Goal: Transaction & Acquisition: Purchase product/service

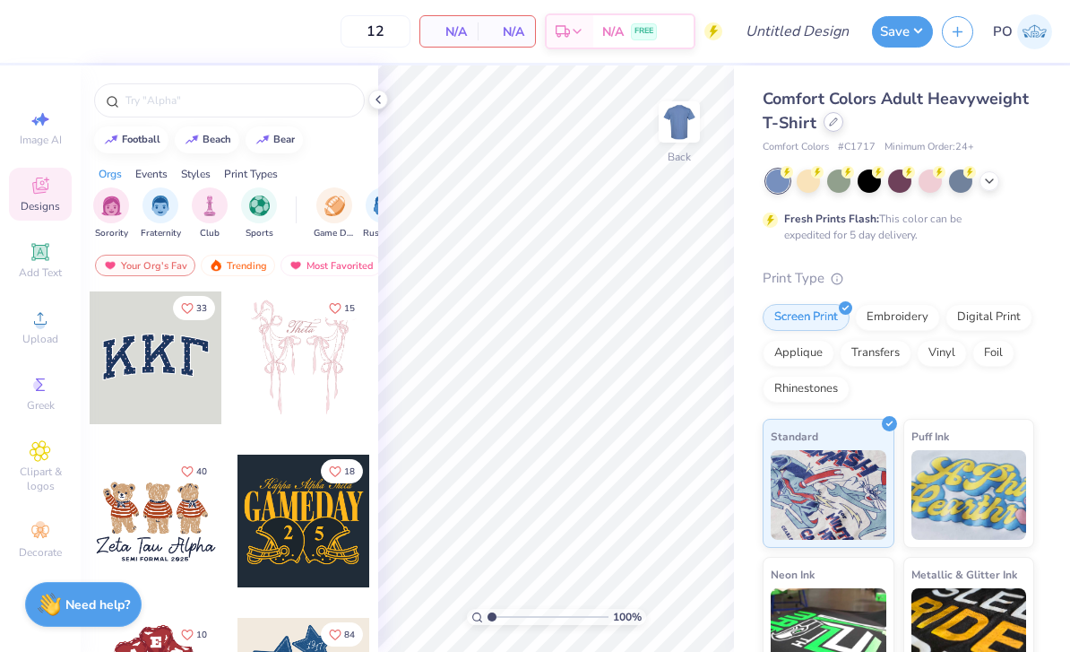
click at [824, 125] on div at bounding box center [834, 122] width 20 height 20
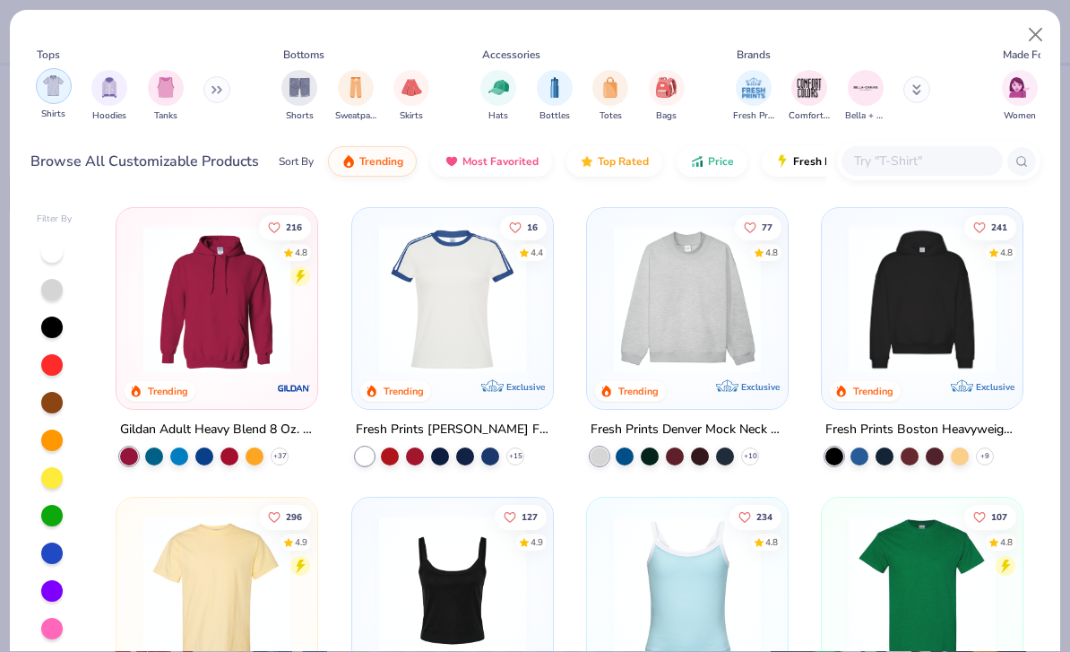
click at [54, 87] on img "filter for Shirts" at bounding box center [53, 85] width 21 height 21
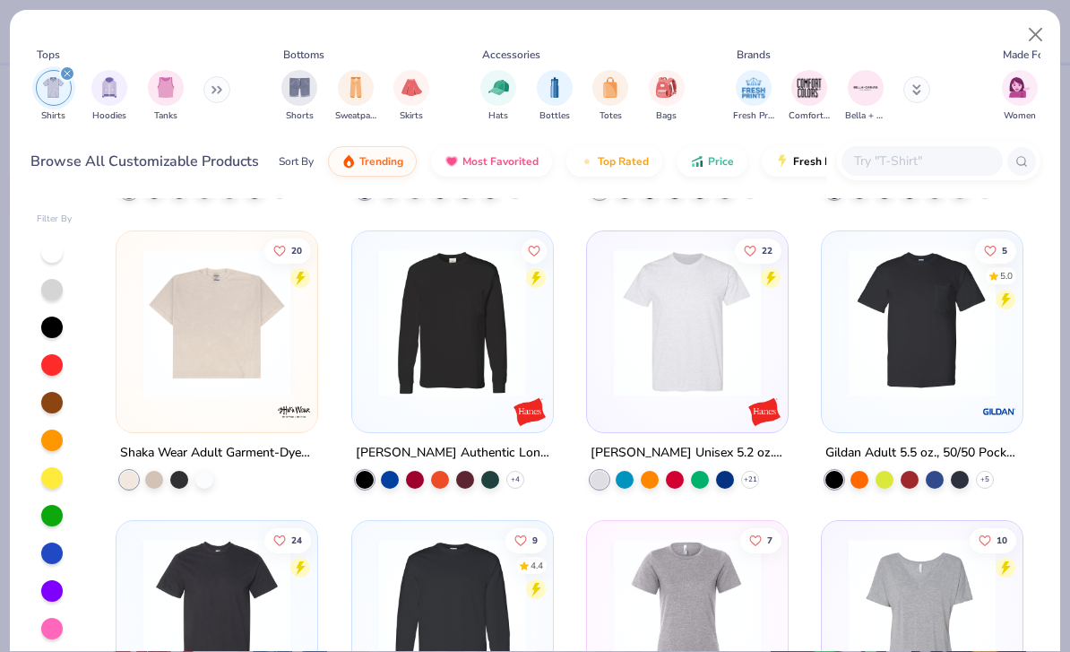
scroll to position [1996, 0]
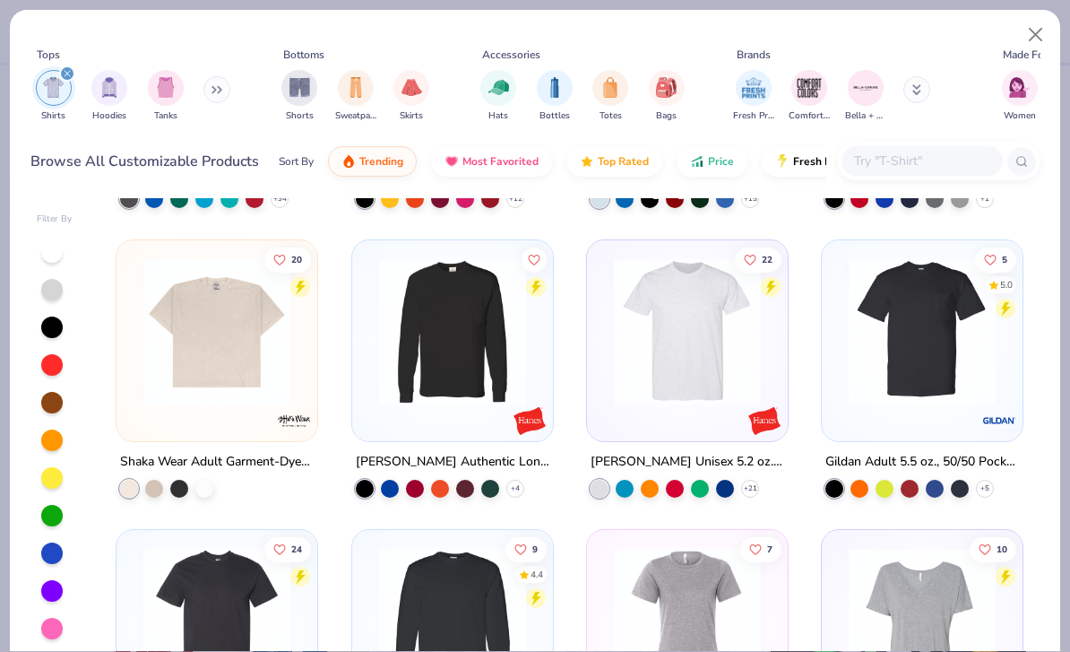
click at [206, 392] on img at bounding box center [216, 331] width 165 height 147
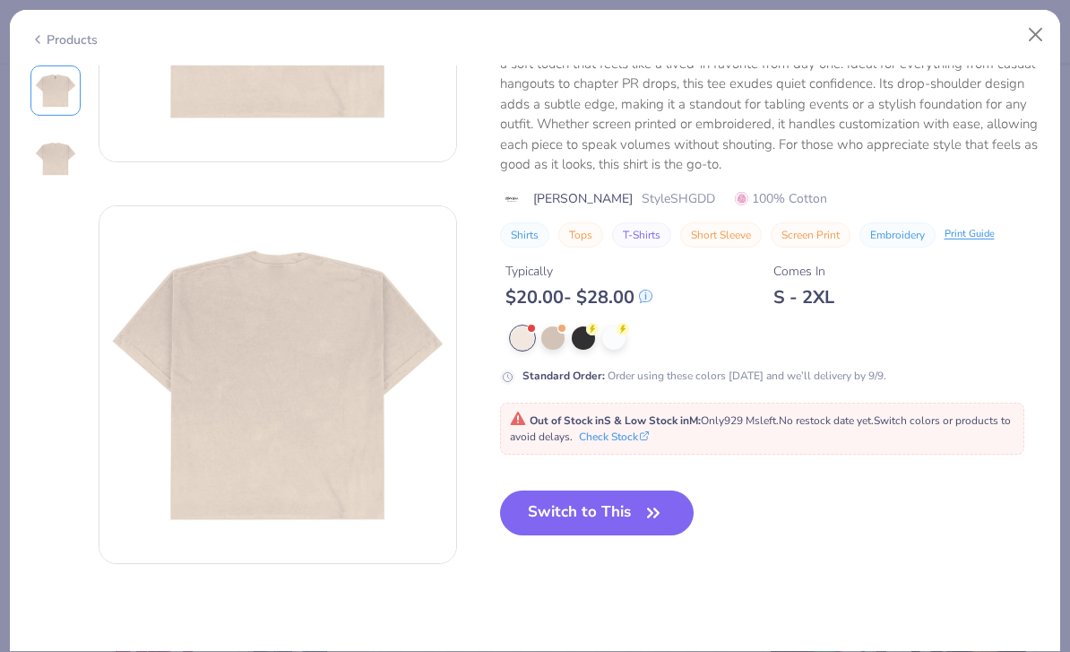
scroll to position [245, 0]
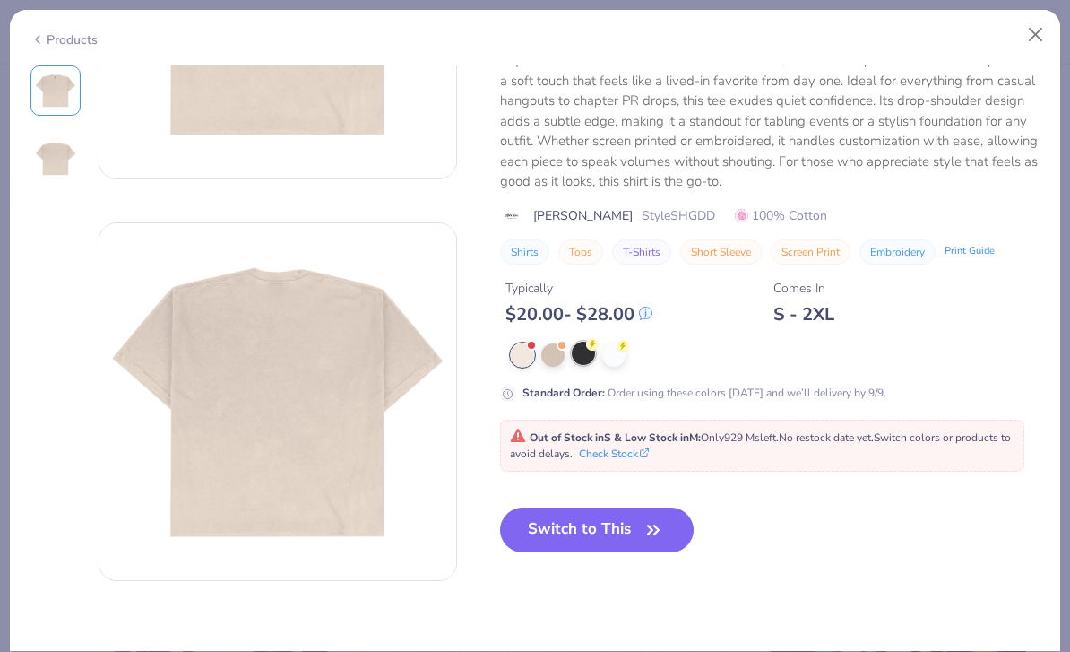
click at [592, 350] on div at bounding box center [583, 353] width 23 height 23
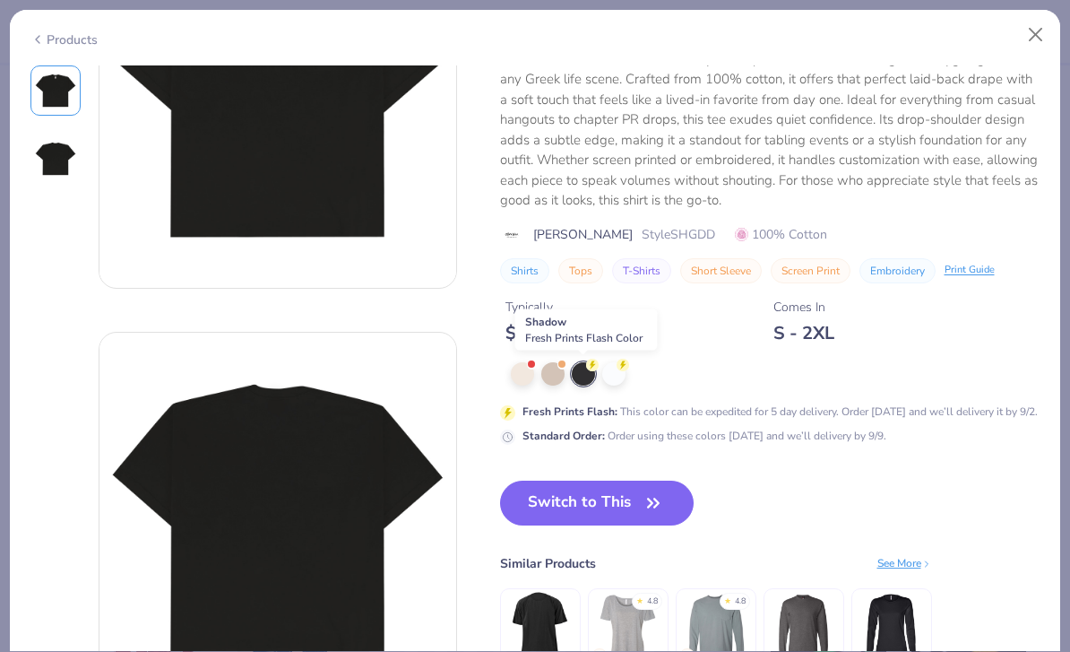
scroll to position [148, 0]
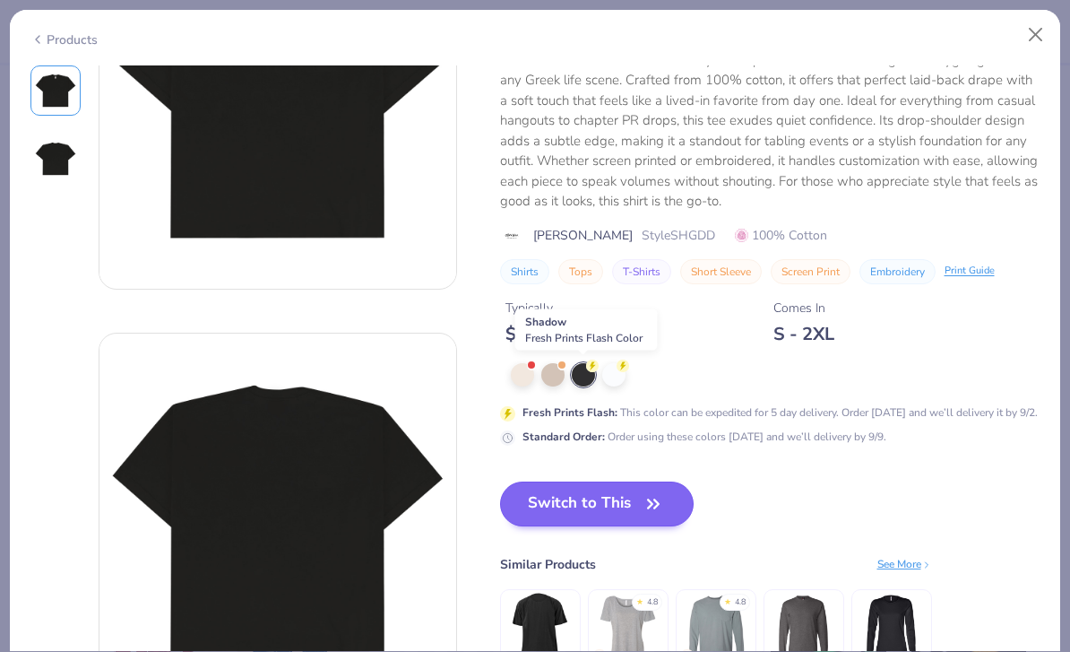
click at [625, 513] on button "Switch to This" at bounding box center [597, 503] width 195 height 45
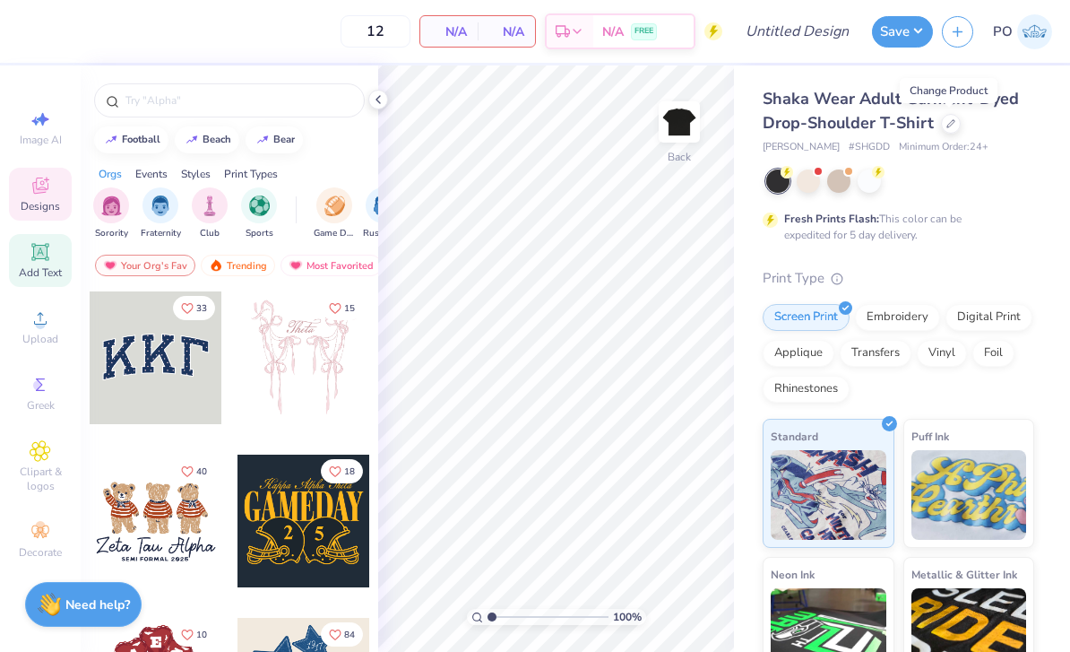
click at [51, 269] on span "Add Text" at bounding box center [40, 272] width 43 height 14
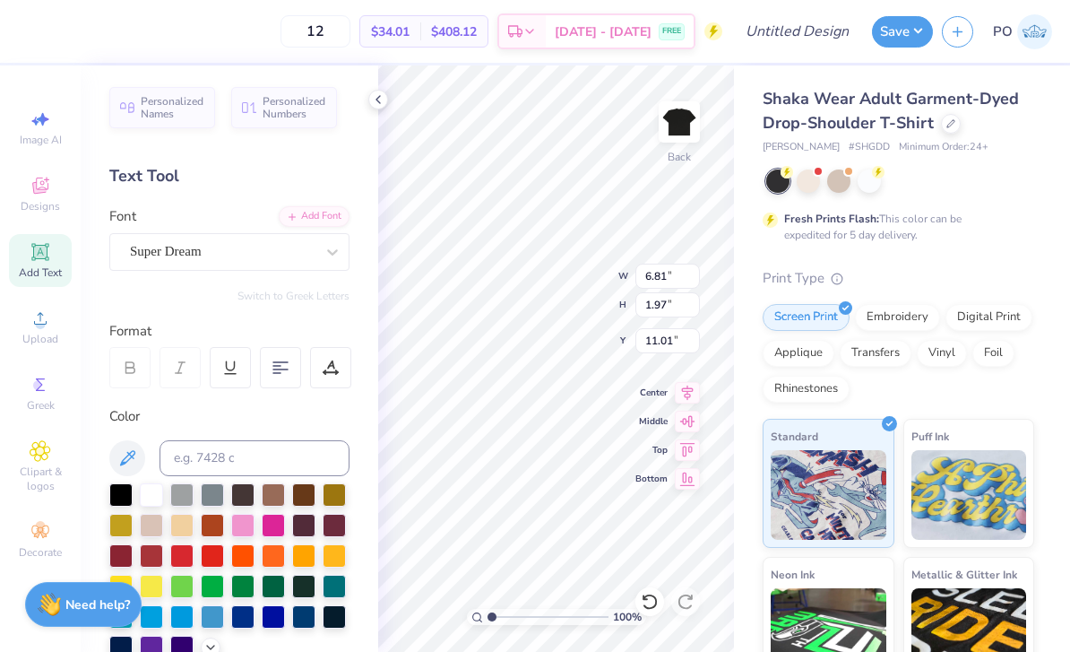
scroll to position [1, 1]
type textarea "j"
type textarea "Nikkei Student Union"
click at [281, 379] on div at bounding box center [280, 367] width 41 height 41
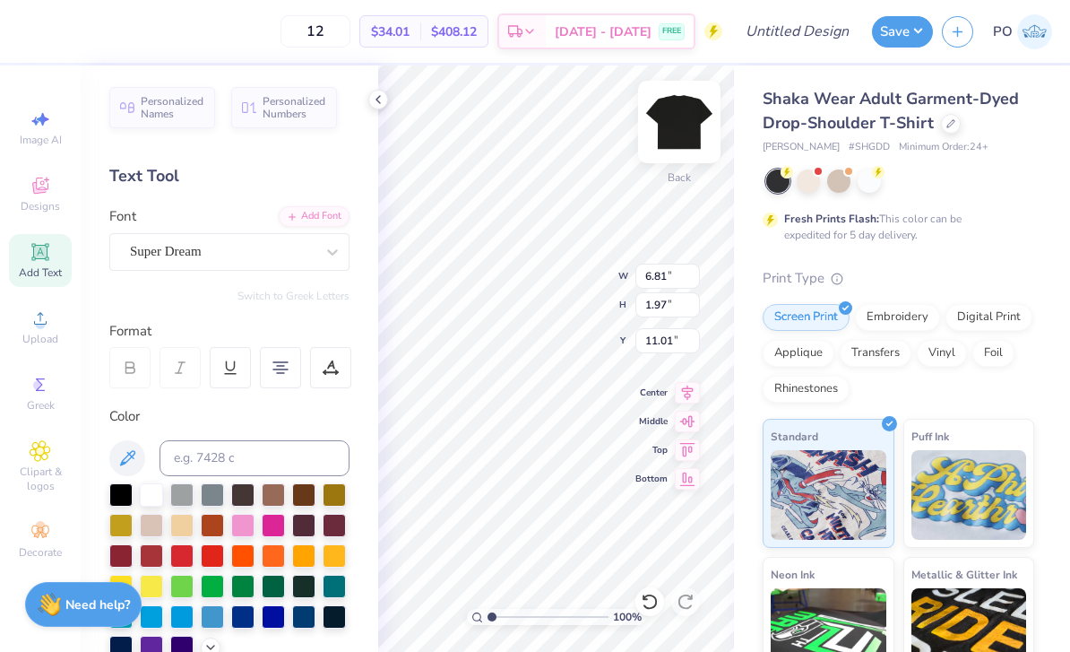
click at [677, 122] on img at bounding box center [680, 122] width 72 height 72
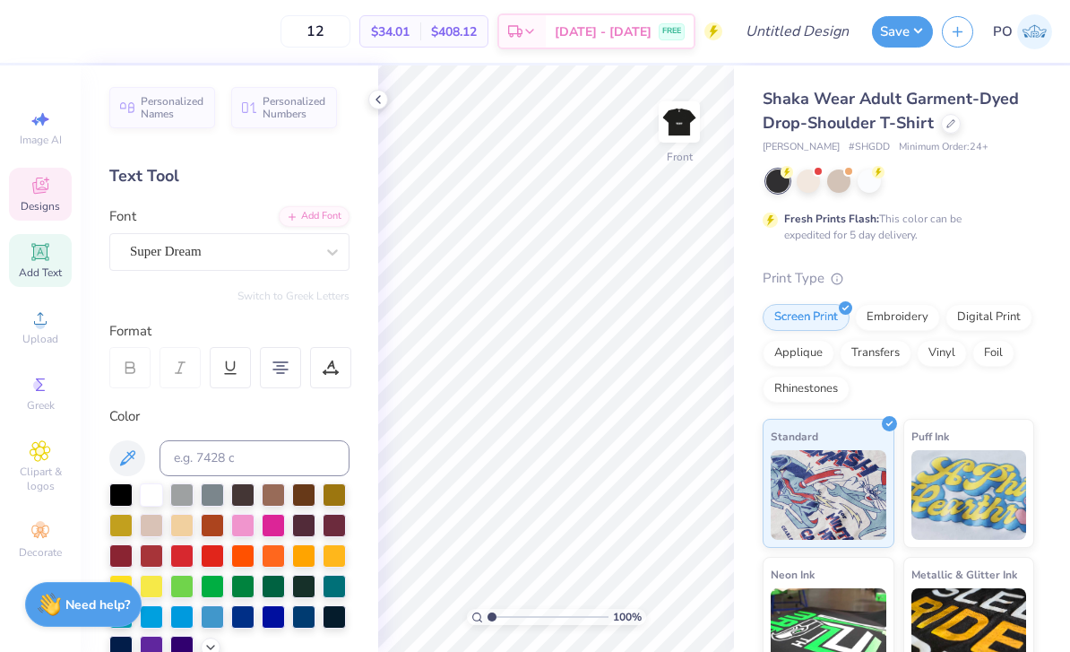
click at [49, 201] on span "Designs" at bounding box center [40, 206] width 39 height 14
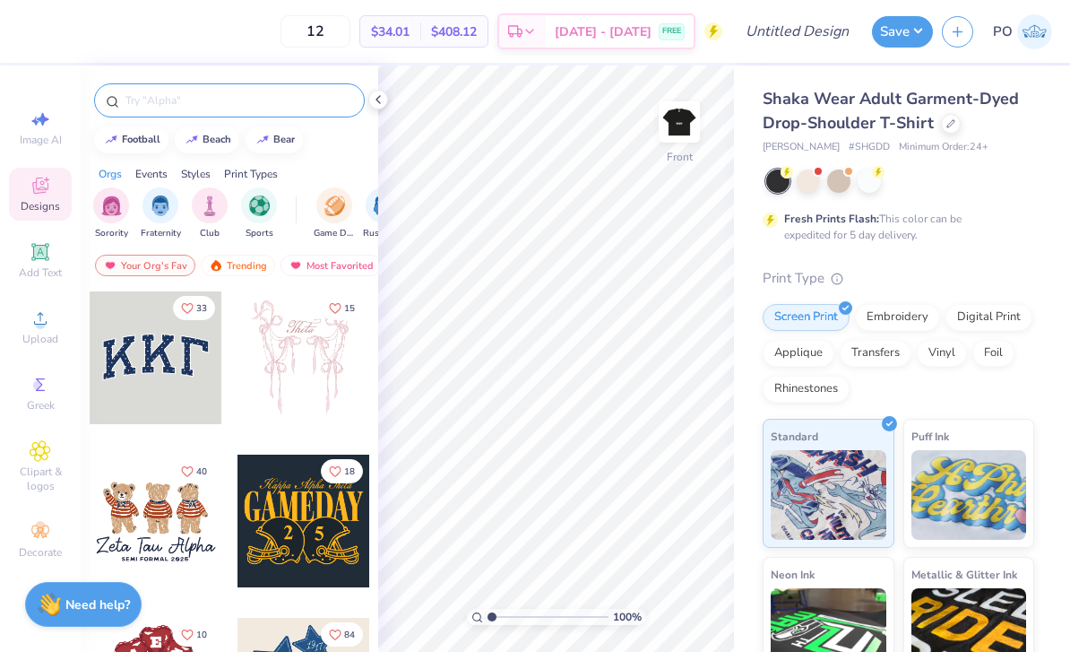
click at [276, 94] on input "text" at bounding box center [238, 100] width 229 height 18
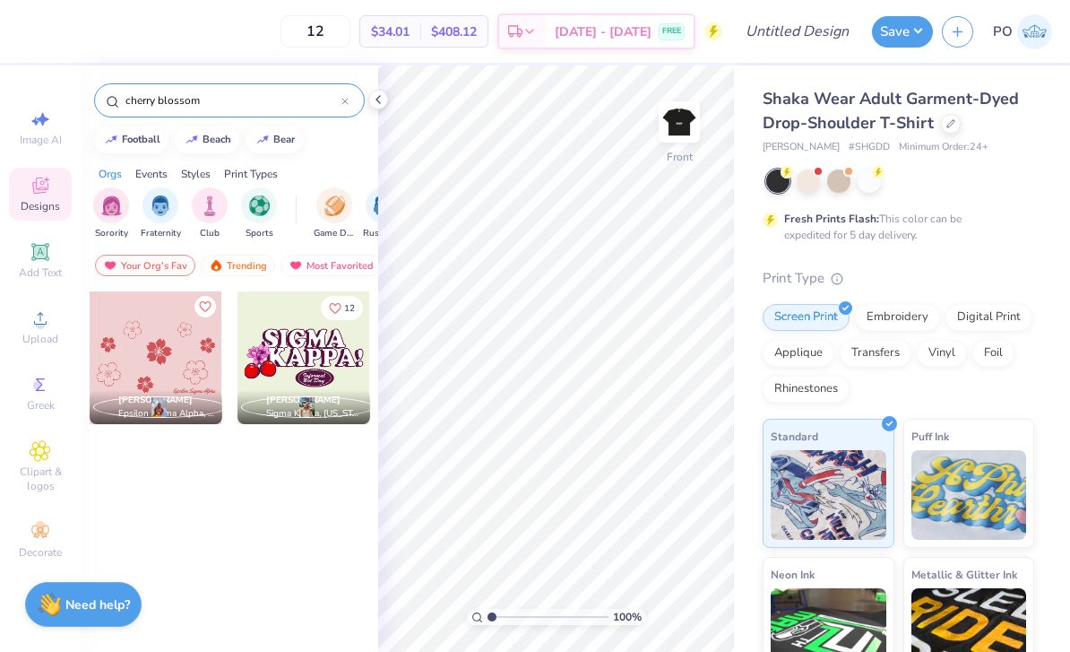
type input "cherry blossom"
click at [161, 344] on div at bounding box center [156, 357] width 133 height 133
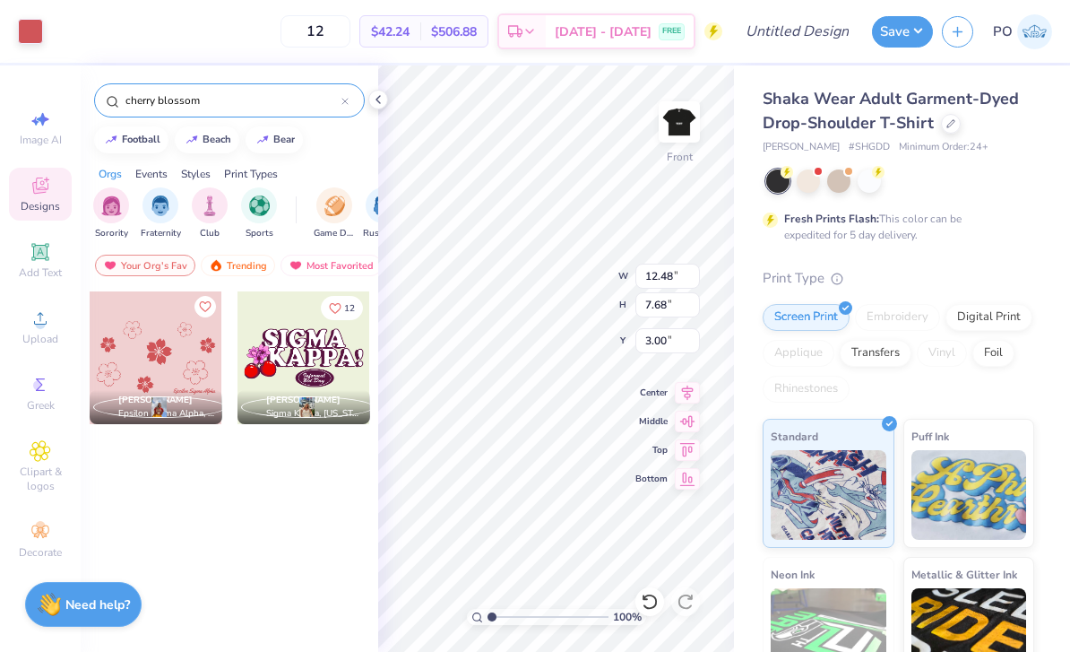
type input "6.94"
click at [46, 471] on div "Clipart & logos" at bounding box center [40, 466] width 63 height 67
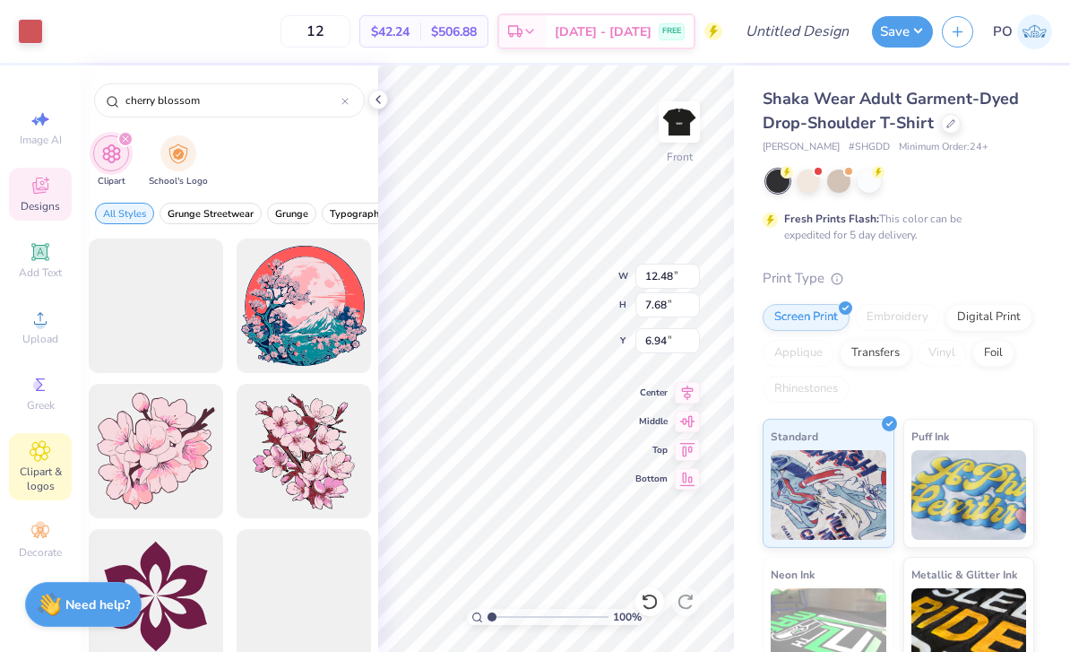
type input "cherry blossom"
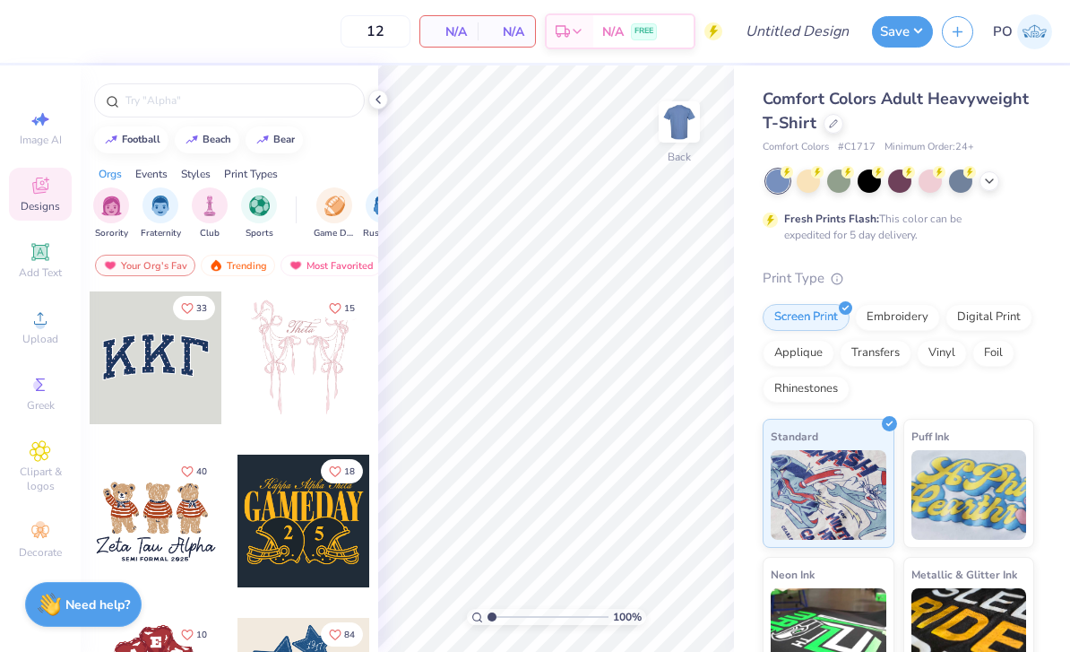
click at [823, 104] on span "Comfort Colors Adult Heavyweight T-Shirt" at bounding box center [896, 111] width 266 height 46
click at [829, 117] on icon at bounding box center [833, 121] width 9 height 9
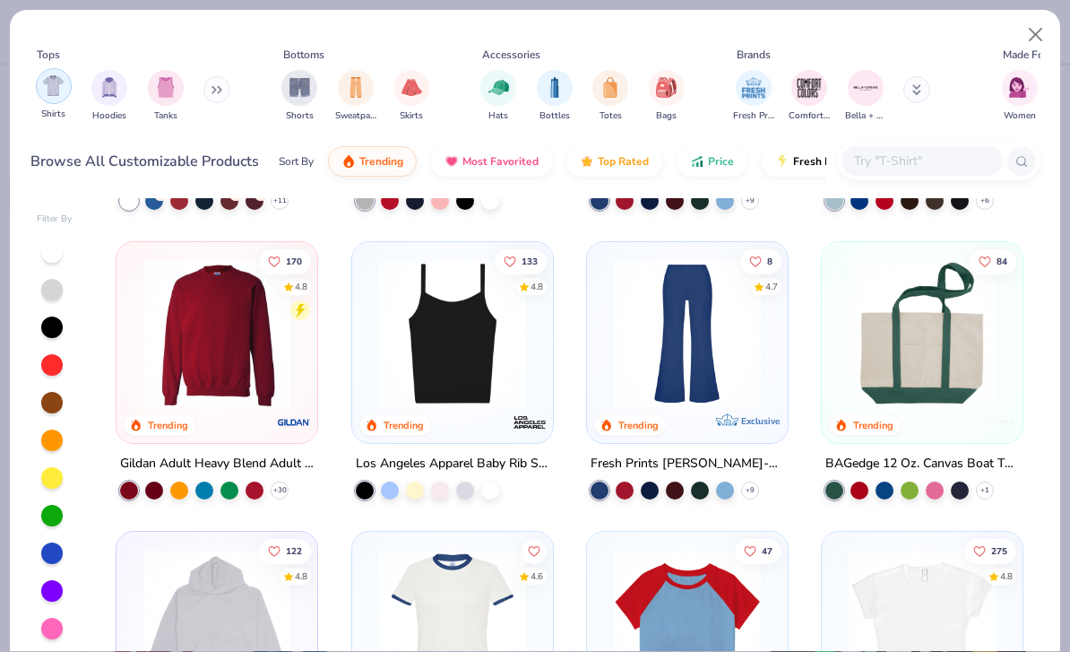
scroll to position [1163, 0]
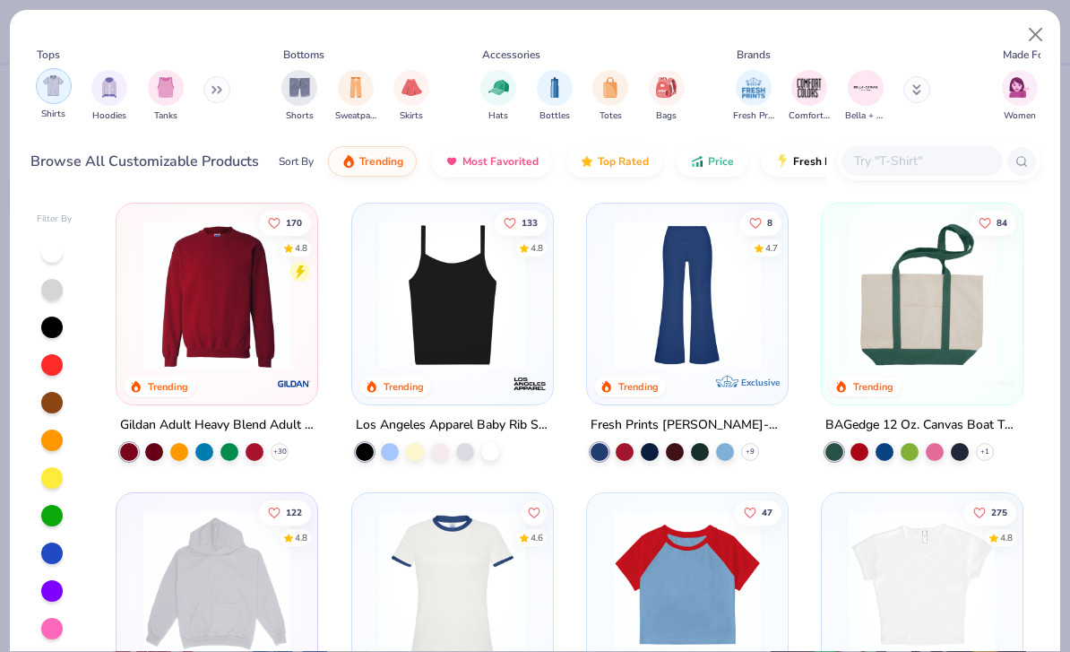
click at [56, 92] on img "filter for Shirts" at bounding box center [53, 85] width 21 height 21
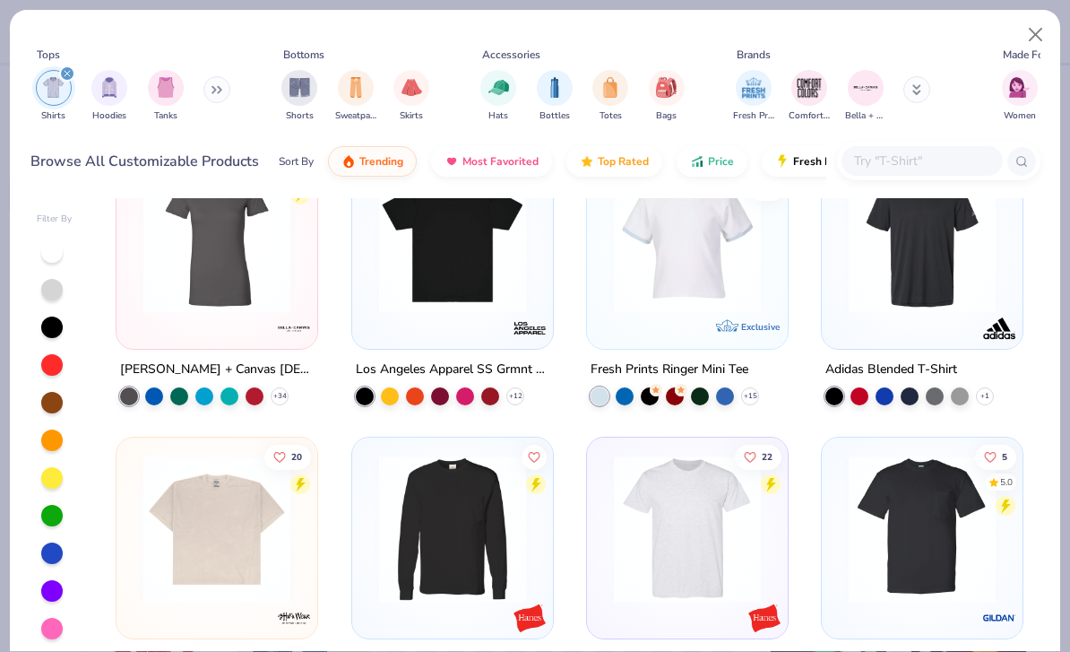
scroll to position [1890, 0]
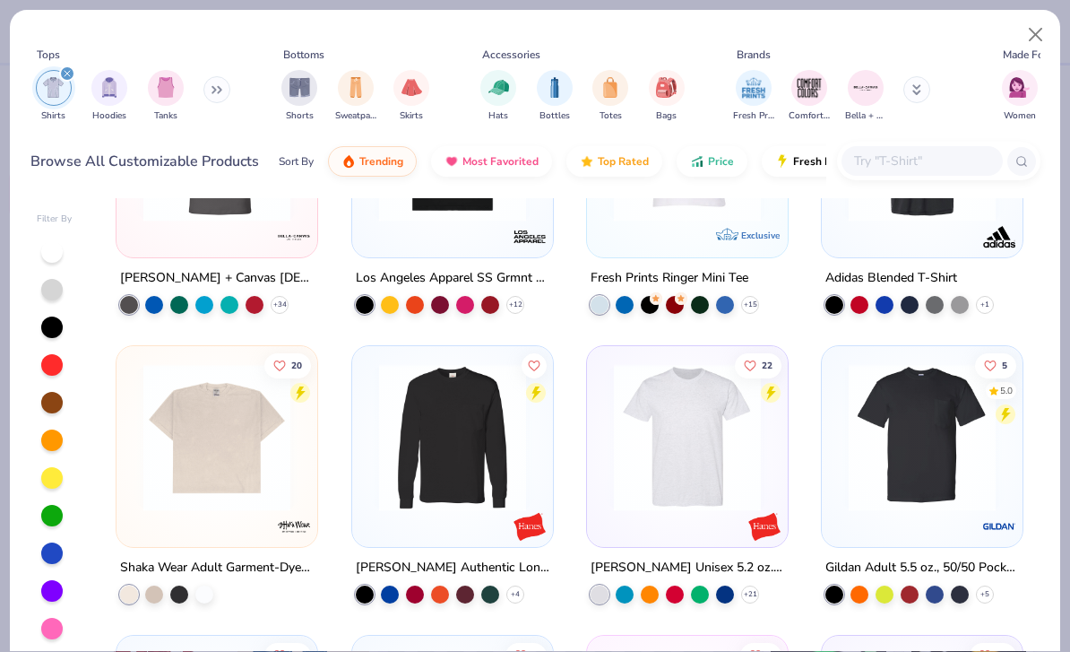
click at [243, 475] on img at bounding box center [216, 437] width 165 height 147
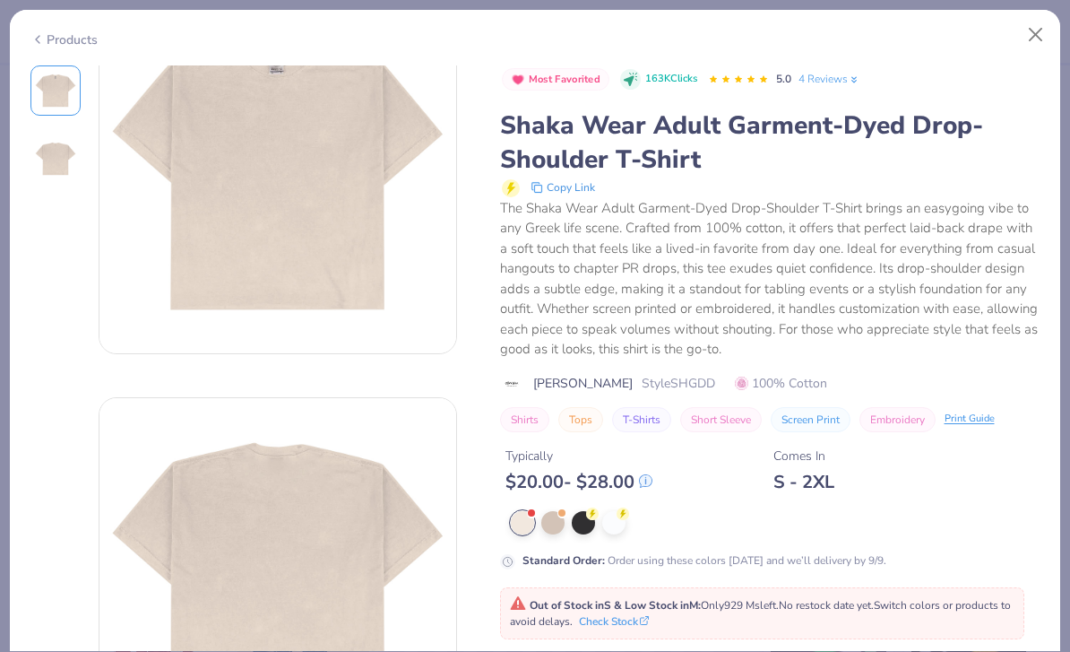
scroll to position [80, 0]
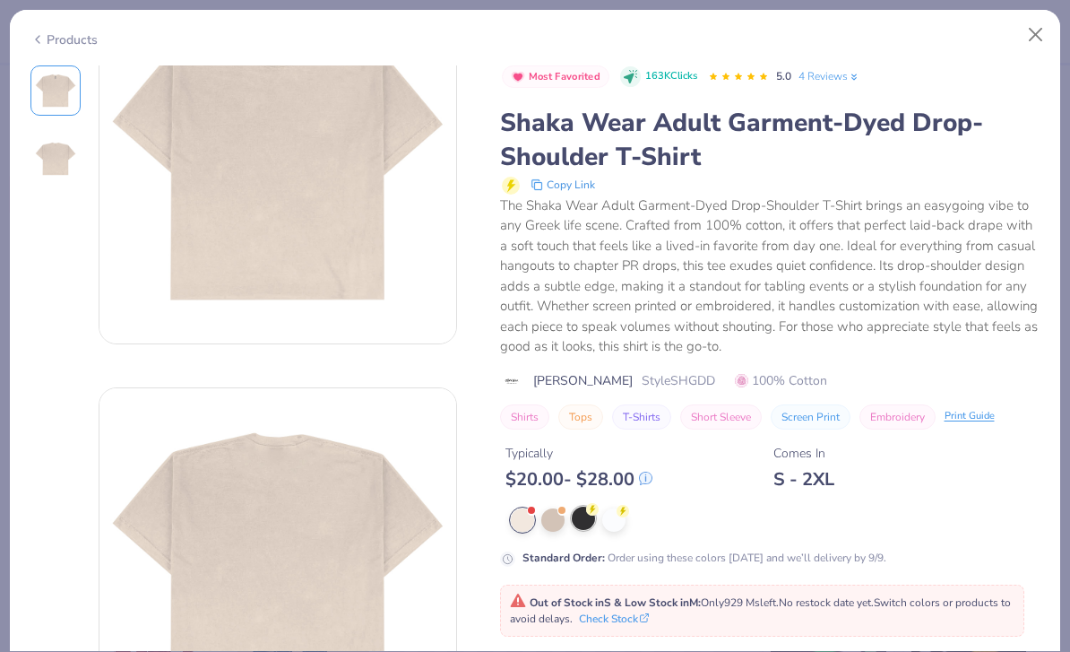
click at [591, 510] on circle at bounding box center [592, 509] width 13 height 13
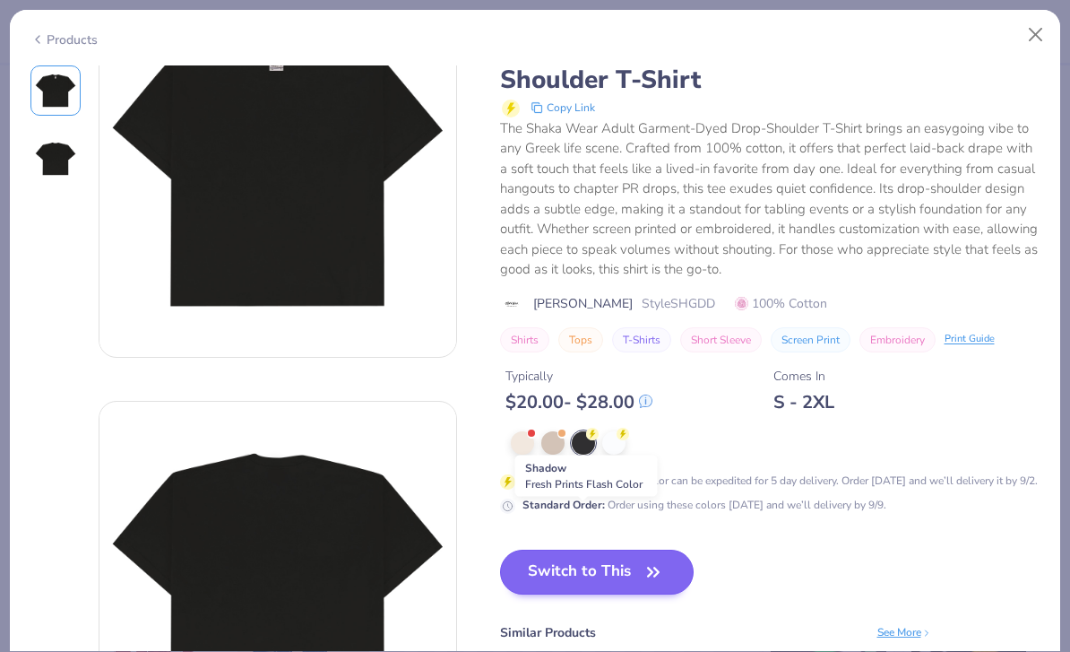
click at [636, 580] on button "Switch to This" at bounding box center [597, 571] width 195 height 45
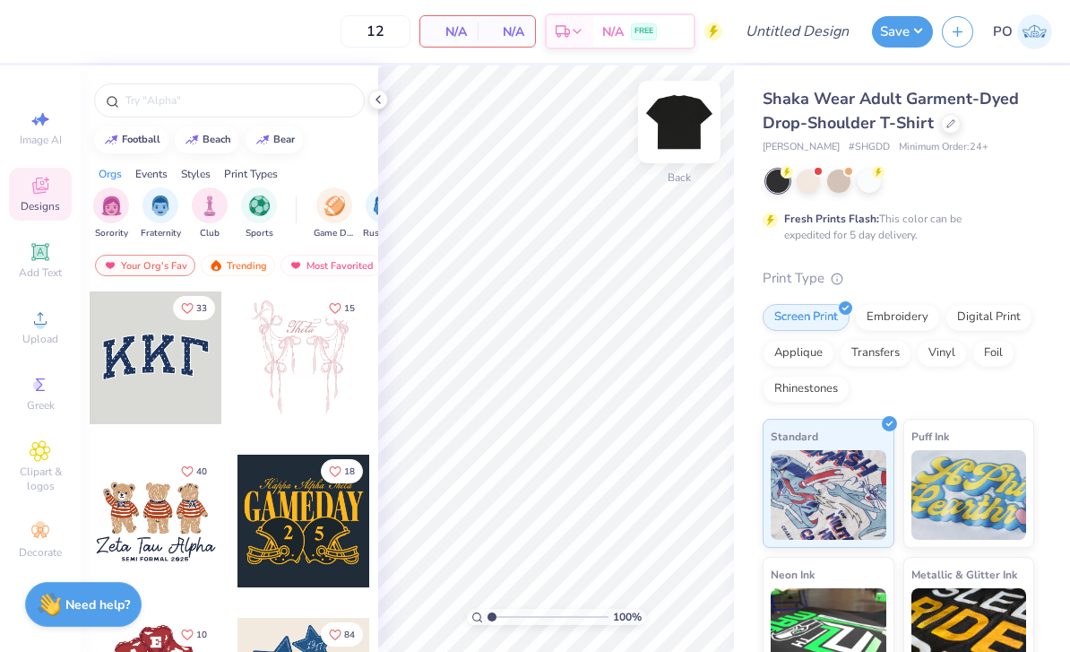
click at [679, 111] on img at bounding box center [680, 122] width 72 height 72
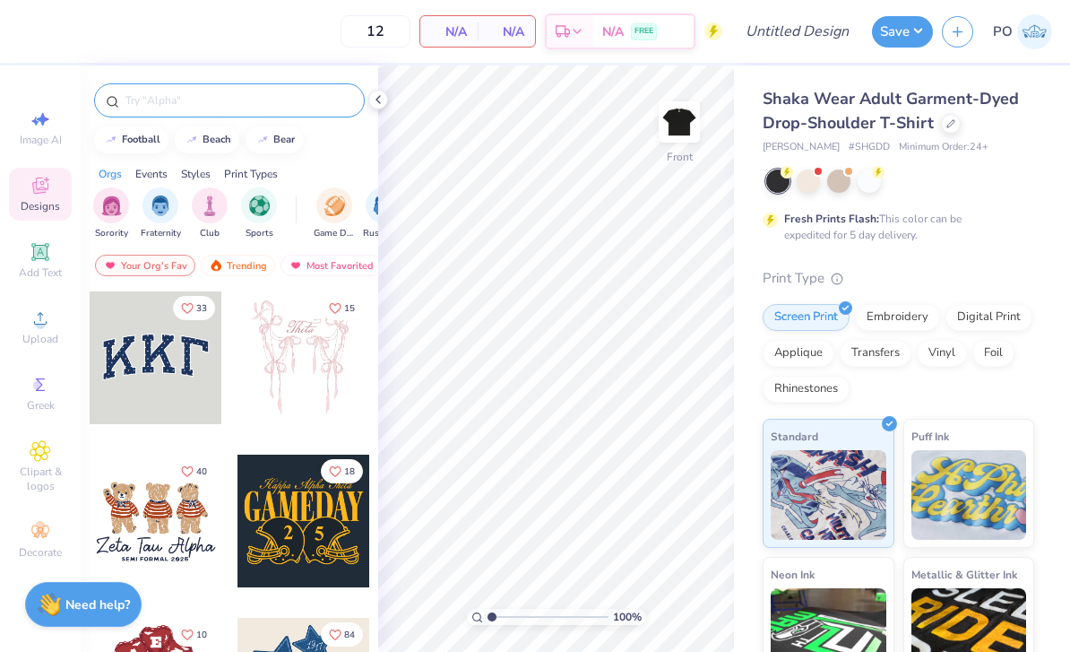
click at [235, 103] on input "text" at bounding box center [238, 100] width 229 height 18
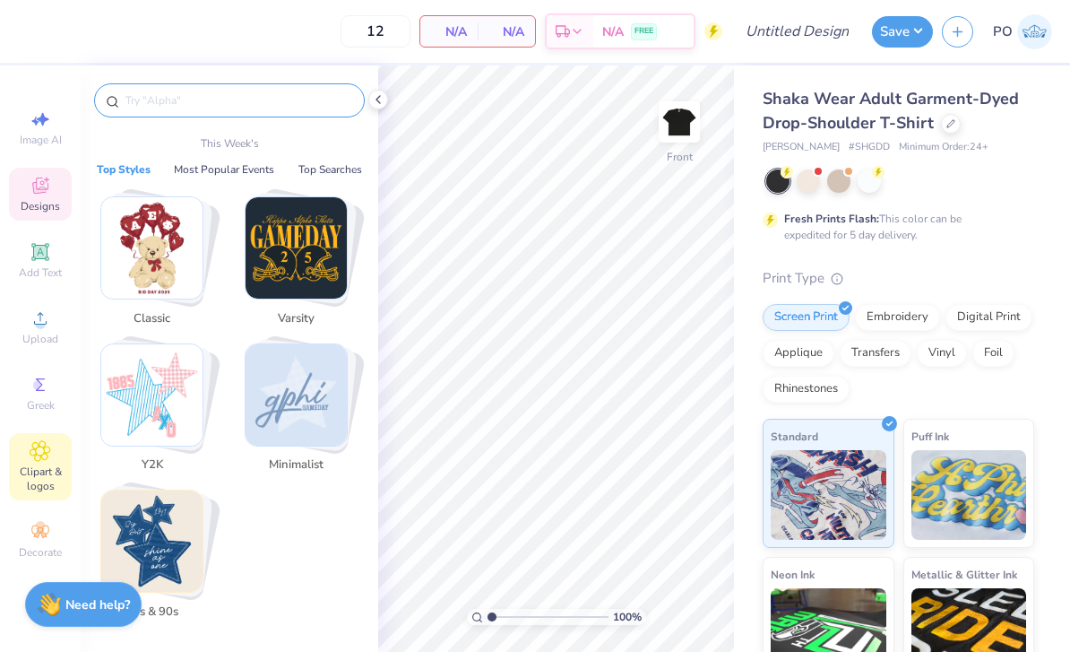
click at [42, 471] on div "Clipart & logos" at bounding box center [40, 466] width 63 height 67
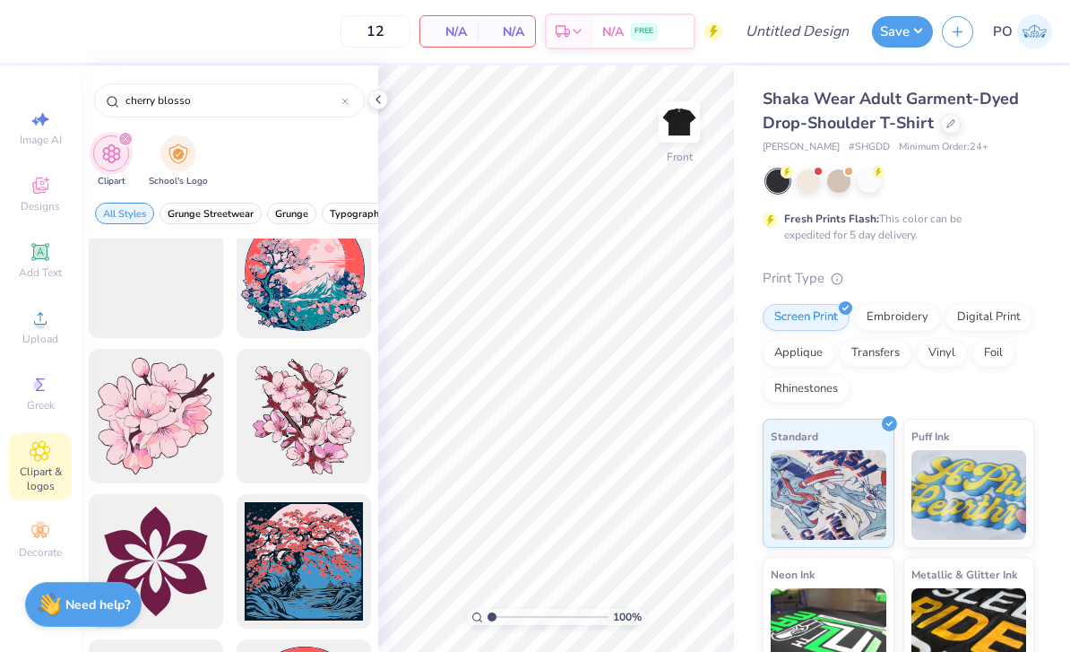
scroll to position [76, 0]
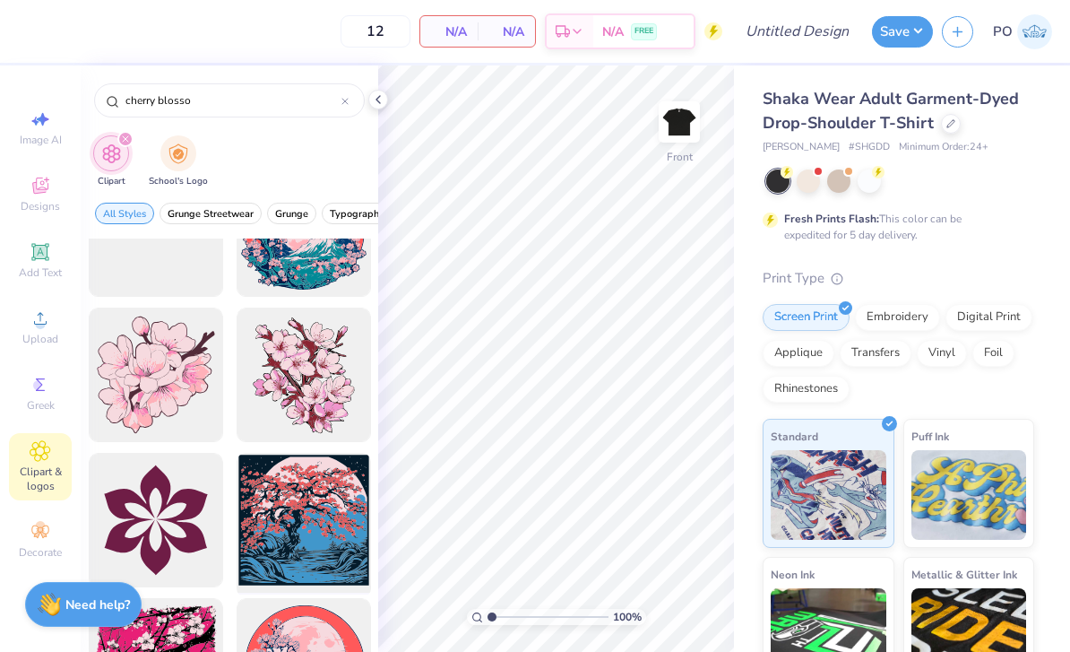
type input "cherry blosso"
click at [328, 504] on div at bounding box center [303, 520] width 148 height 148
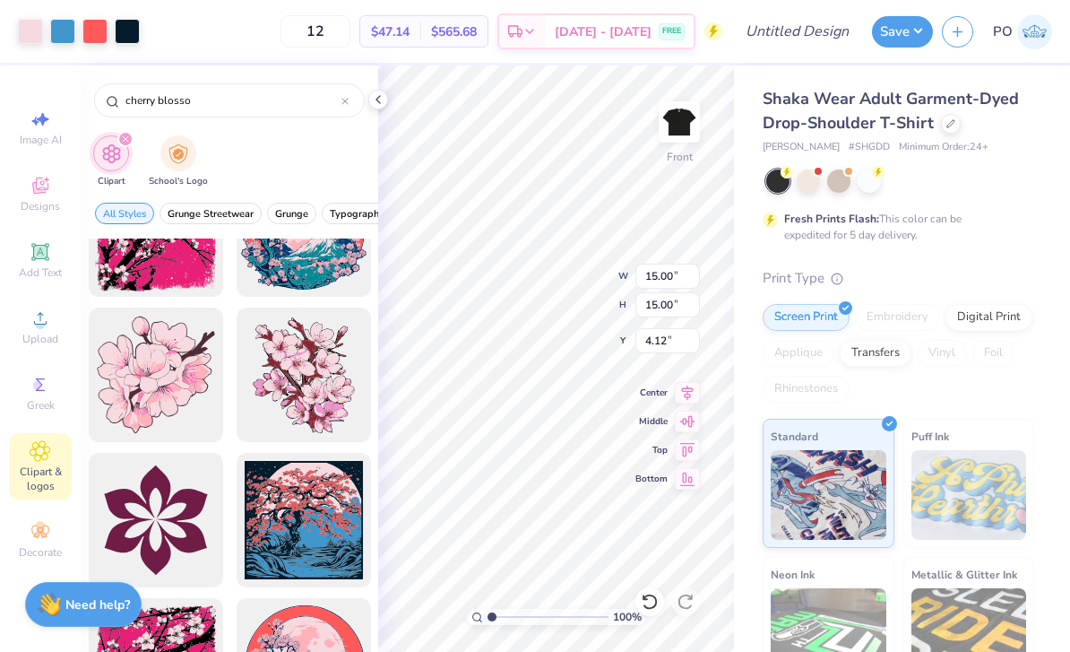
type input "5.50"
click at [71, 549] on div "Decorate" at bounding box center [40, 540] width 63 height 53
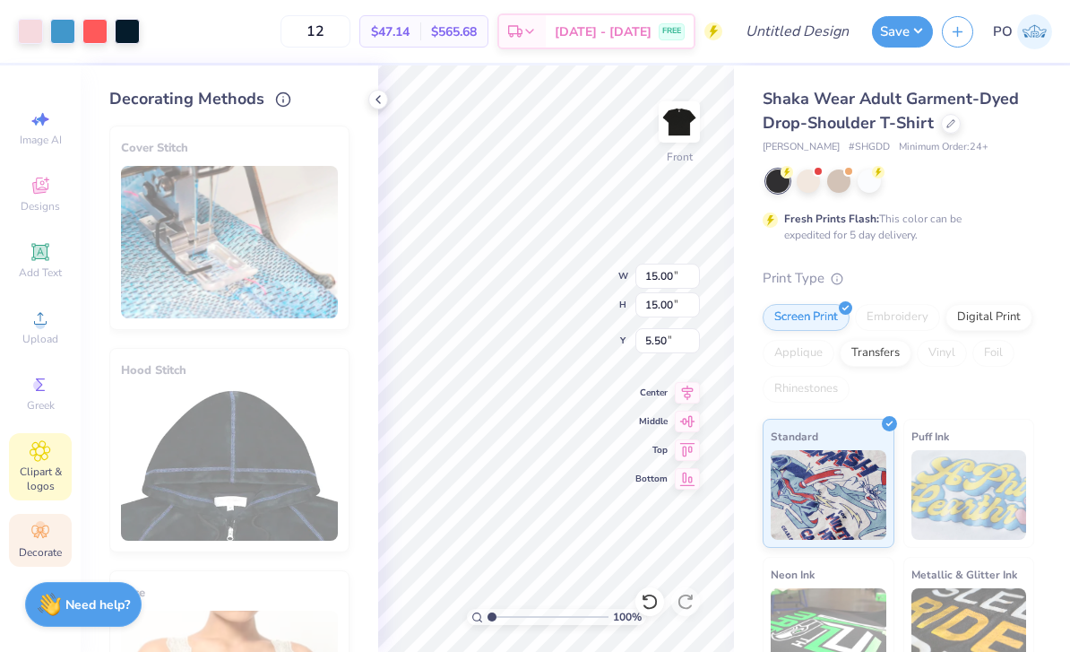
click at [47, 483] on span "Clipart & logos" at bounding box center [40, 478] width 63 height 29
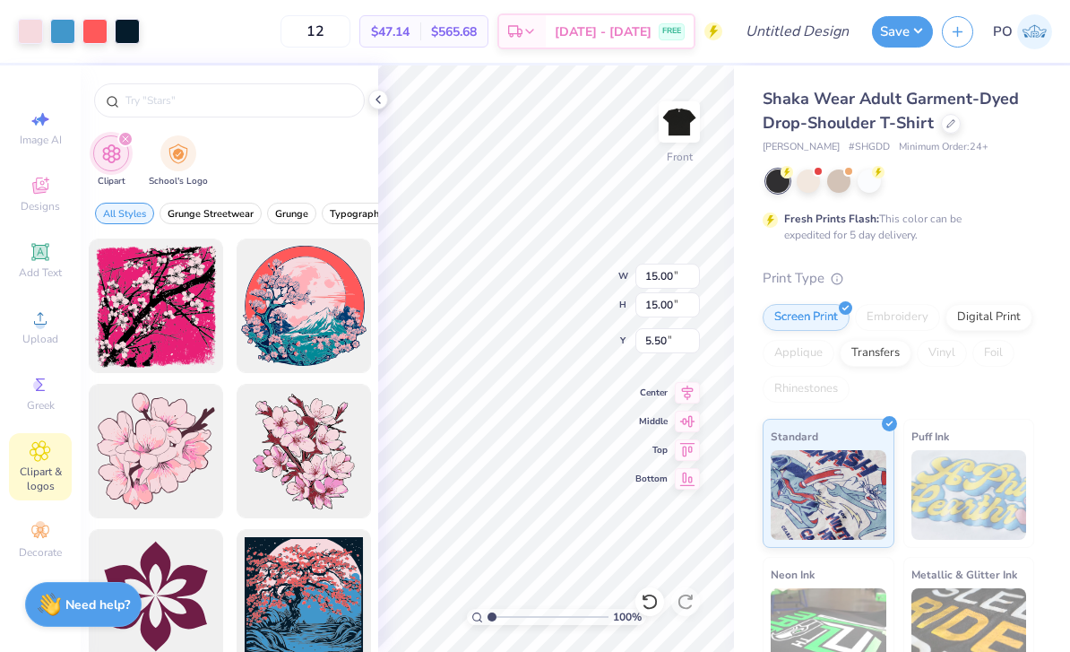
type input "cherry blosso"
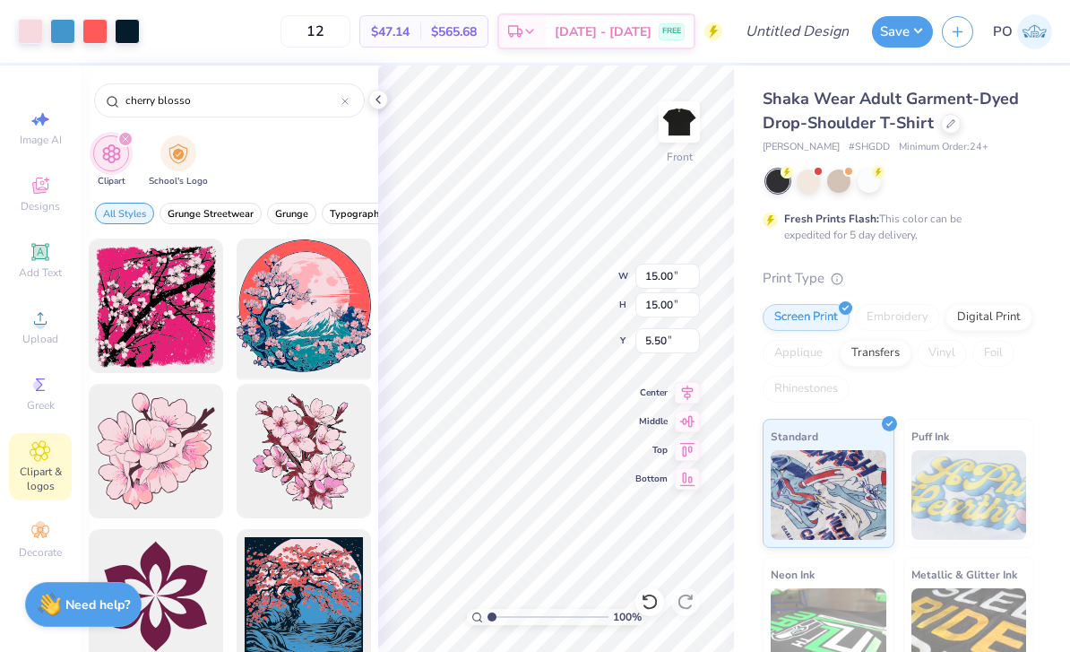
click at [294, 339] on div at bounding box center [303, 306] width 148 height 148
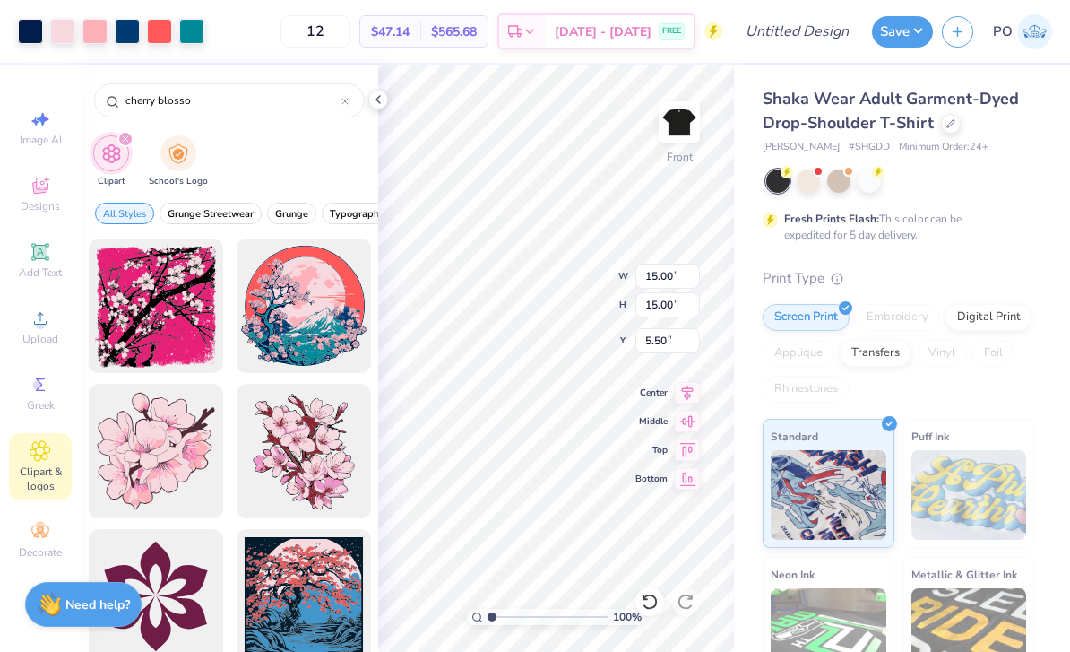
type input "14.42"
type input "3.00"
type input "15.00"
click at [655, 602] on icon at bounding box center [650, 601] width 18 height 18
type input "6.85"
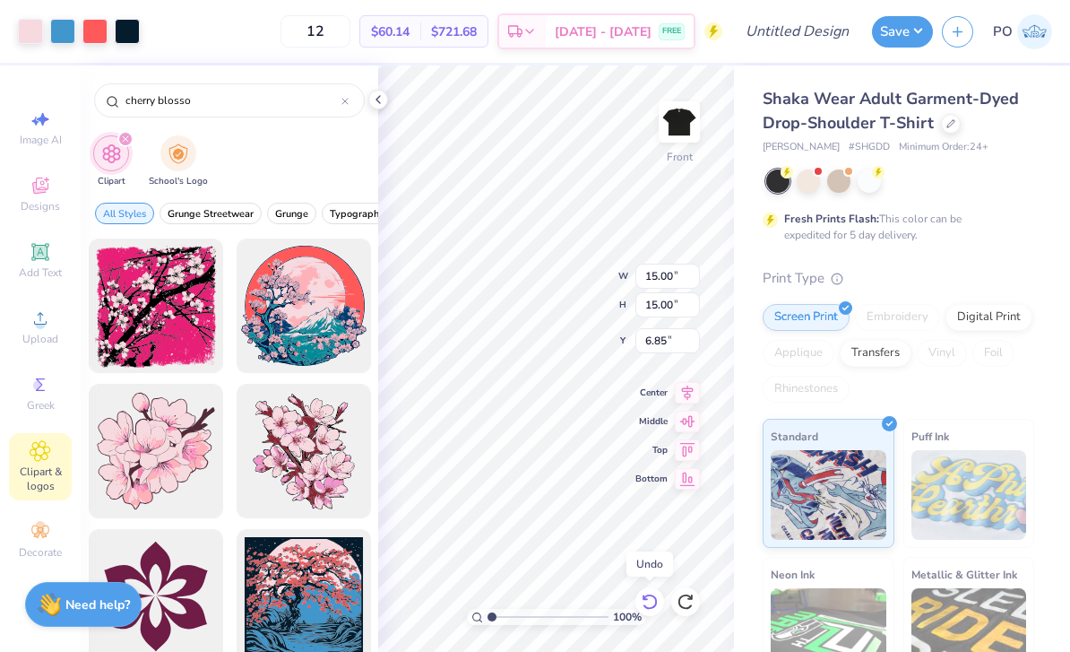
click at [647, 604] on icon at bounding box center [650, 601] width 18 height 18
type input "14.42"
type input "3.00"
click at [649, 601] on icon at bounding box center [650, 601] width 18 height 18
click at [653, 604] on icon at bounding box center [650, 601] width 18 height 18
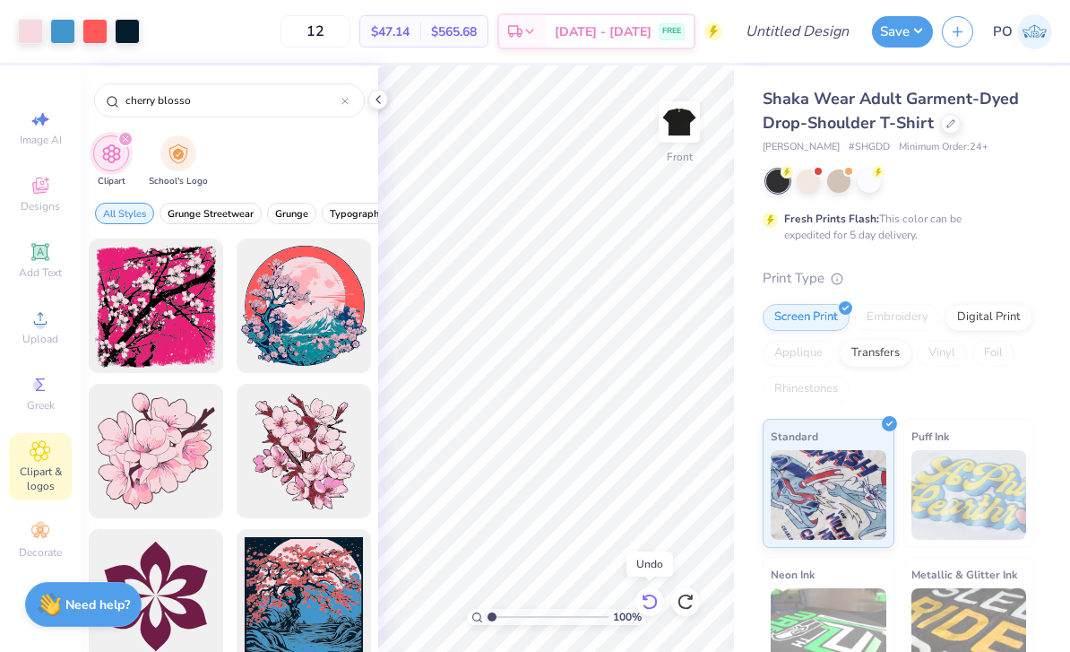
click at [649, 605] on icon at bounding box center [650, 601] width 18 height 18
click at [653, 602] on icon at bounding box center [650, 601] width 18 height 18
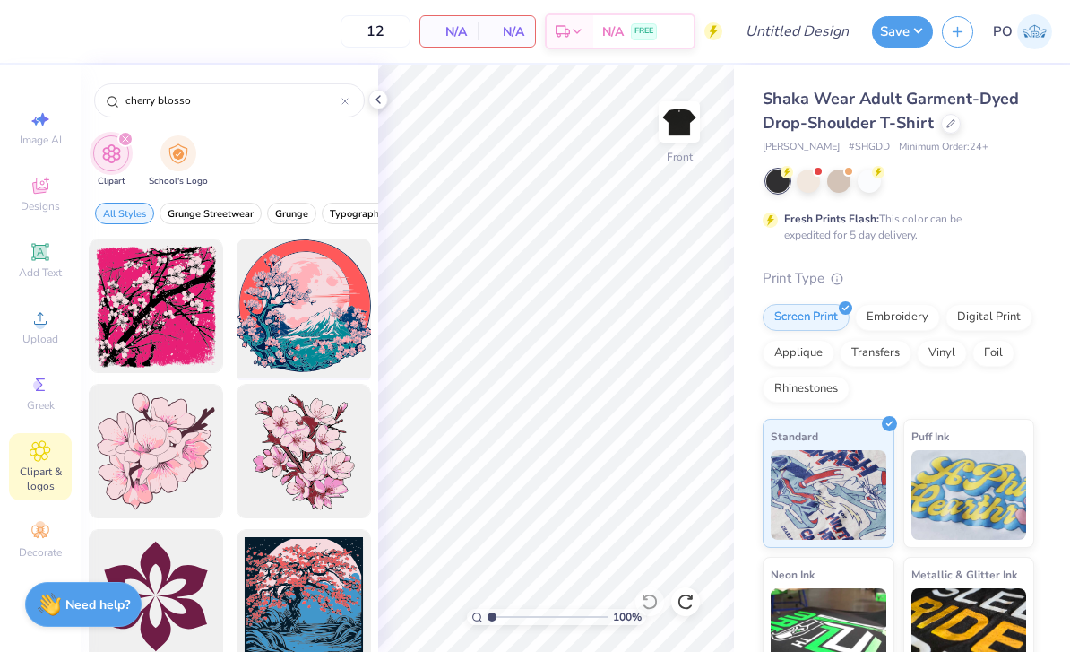
click at [305, 326] on div at bounding box center [303, 306] width 148 height 148
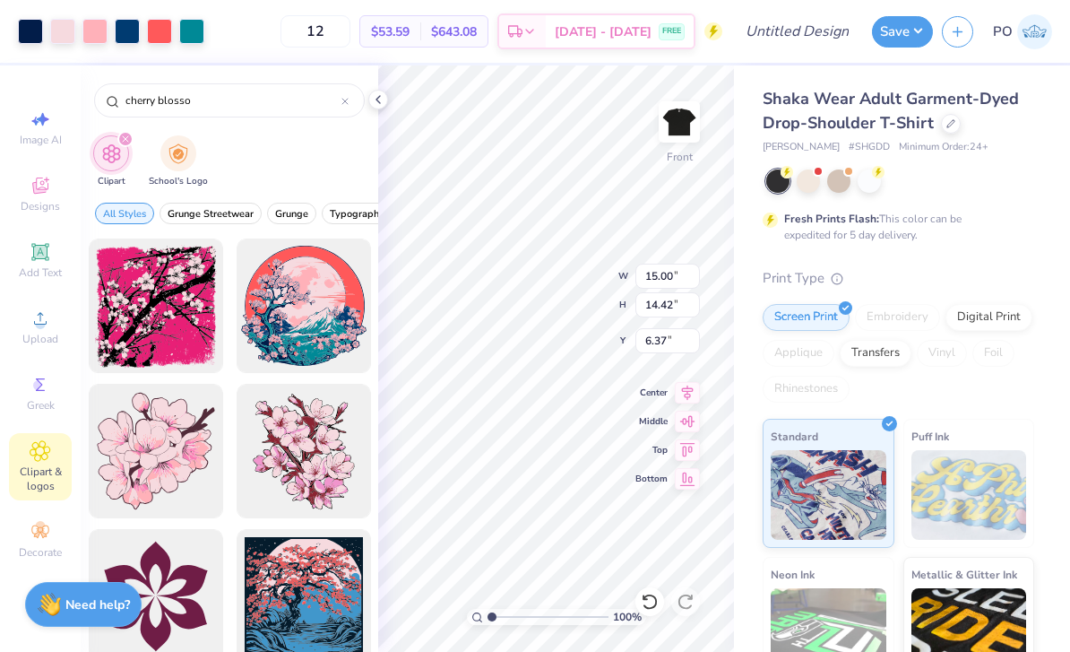
type input "5.47"
click at [350, 18] on input "12" at bounding box center [316, 31] width 70 height 32
type input "1"
type input "50"
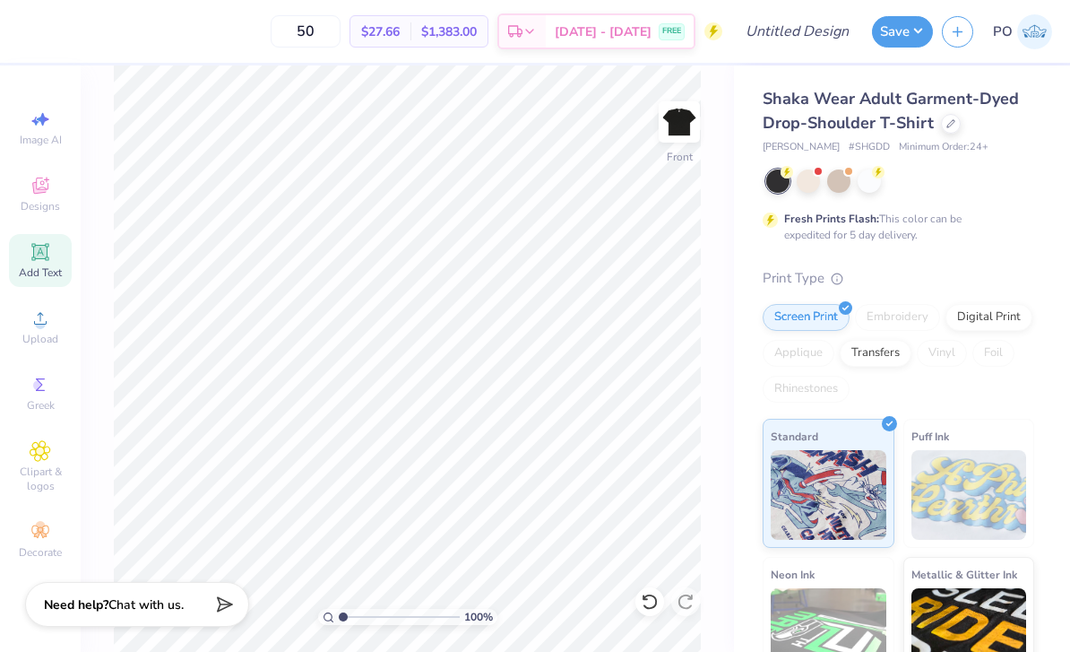
click at [54, 259] on div "Add Text" at bounding box center [40, 260] width 63 height 53
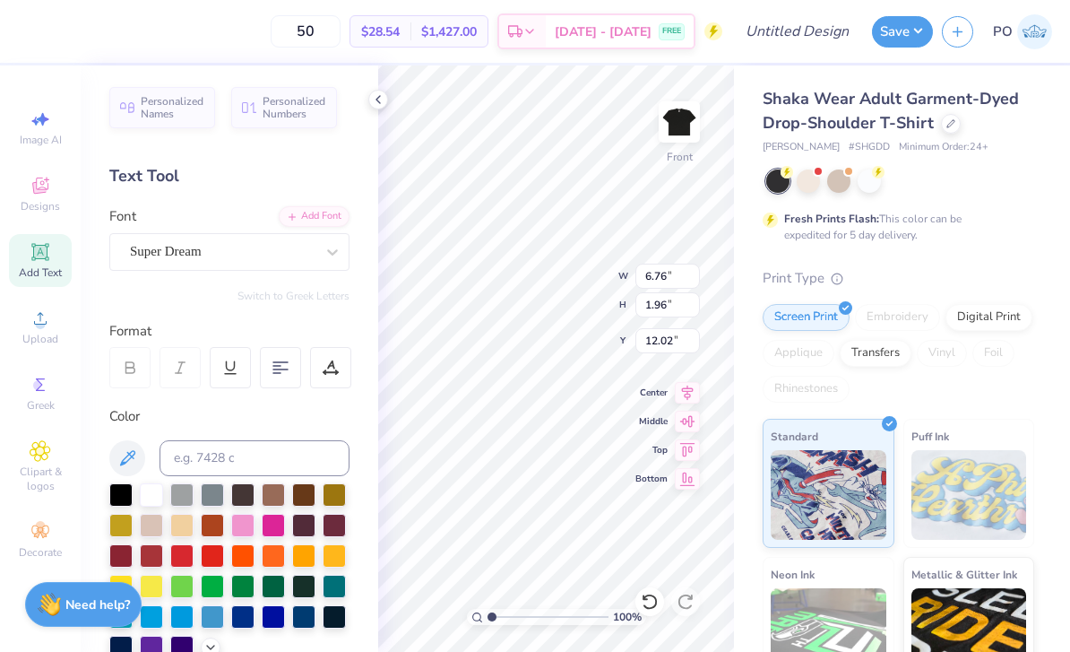
type input "3.81"
type textarea "Tomo No Kai"
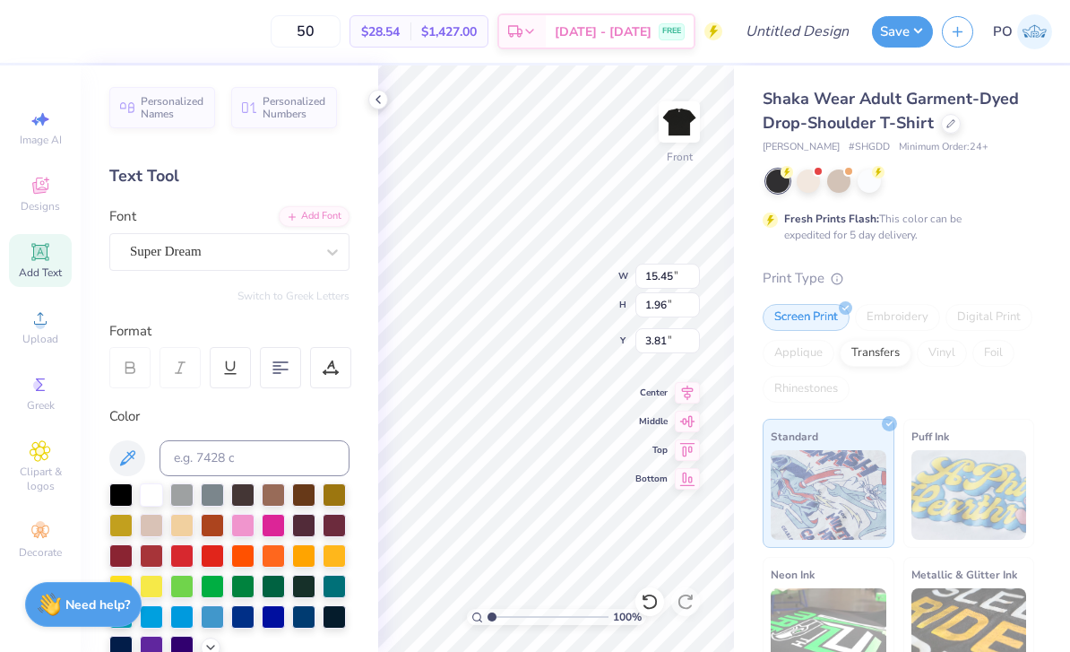
type input "3.51"
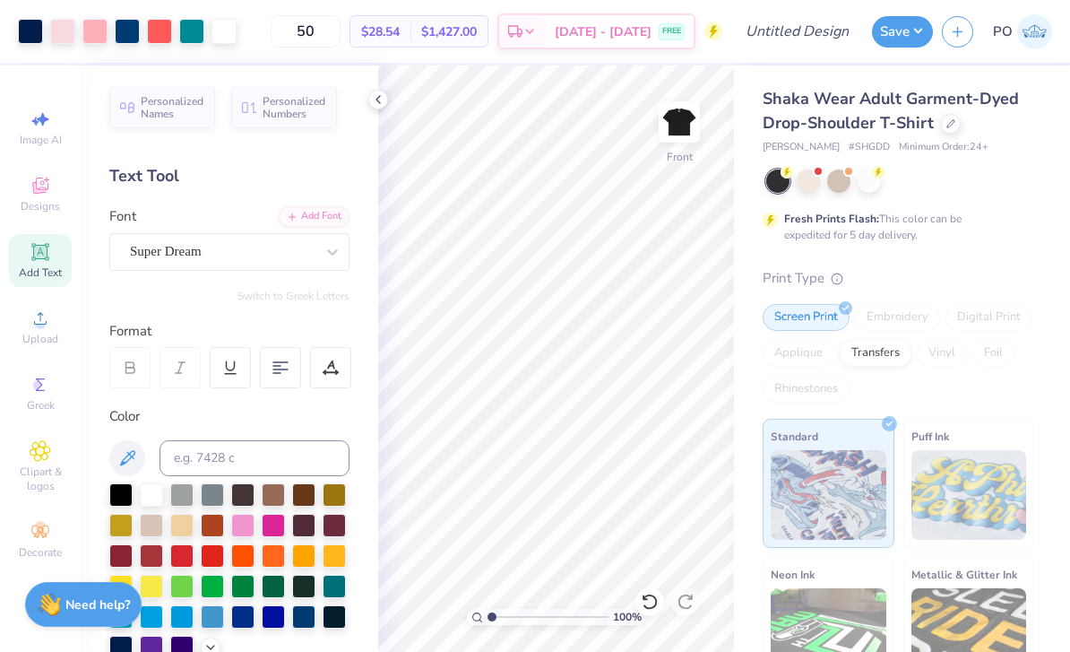
click at [47, 263] on icon at bounding box center [41, 252] width 22 height 22
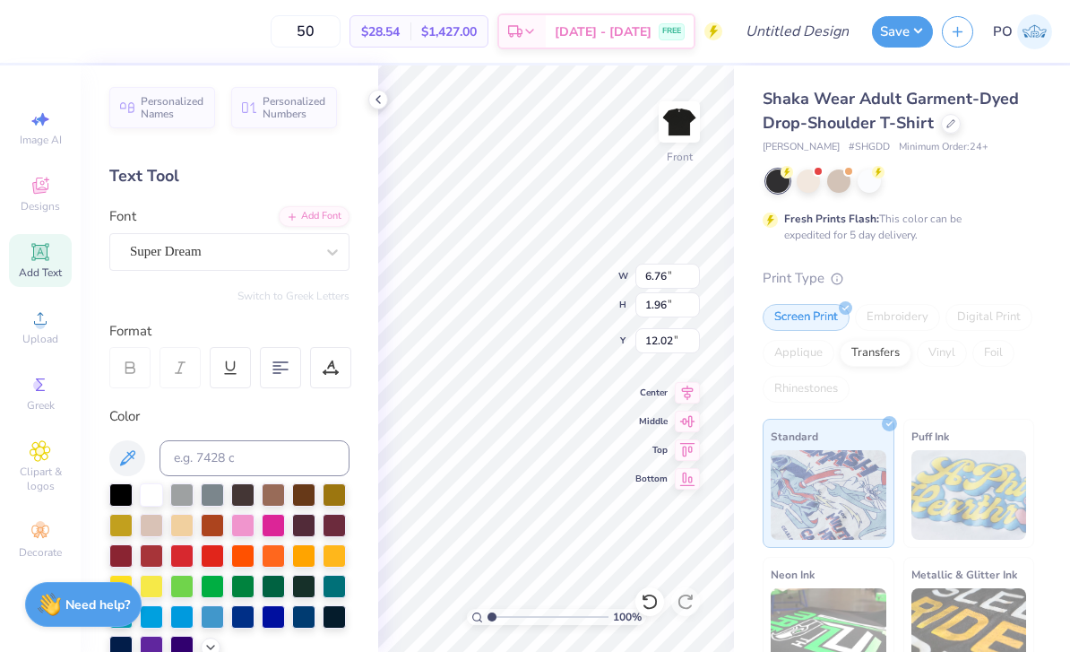
type input "19.89"
type textarea "[DATE]-[DATE]"
type input "20.51"
type input "15.45"
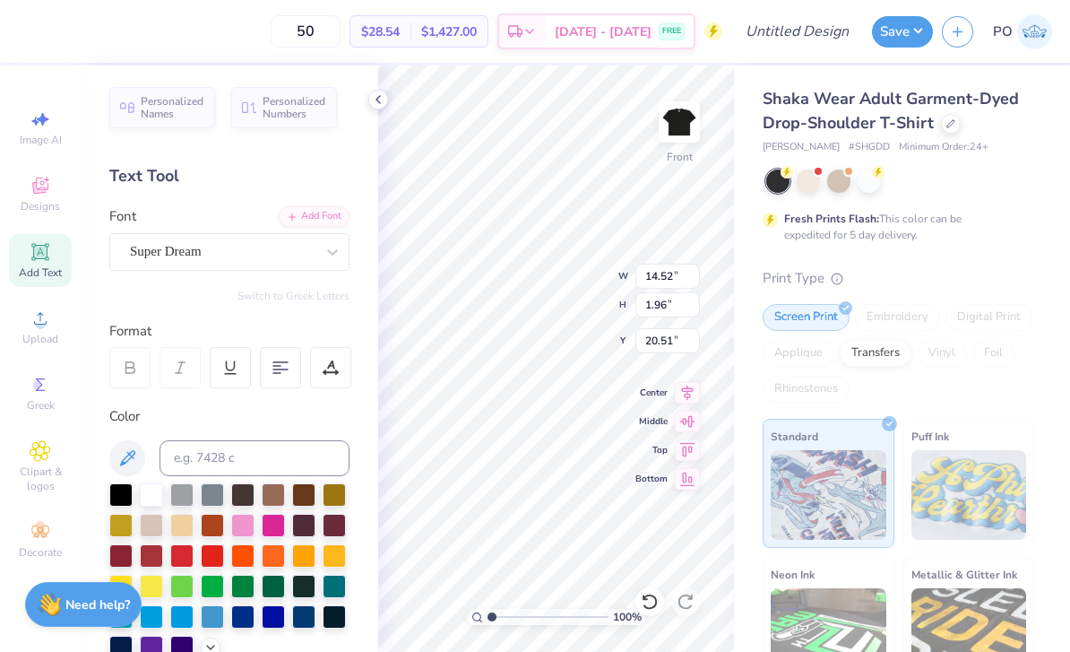
type input "3.51"
type input "15.00"
type input "14.42"
type input "5.47"
type input "11.20"
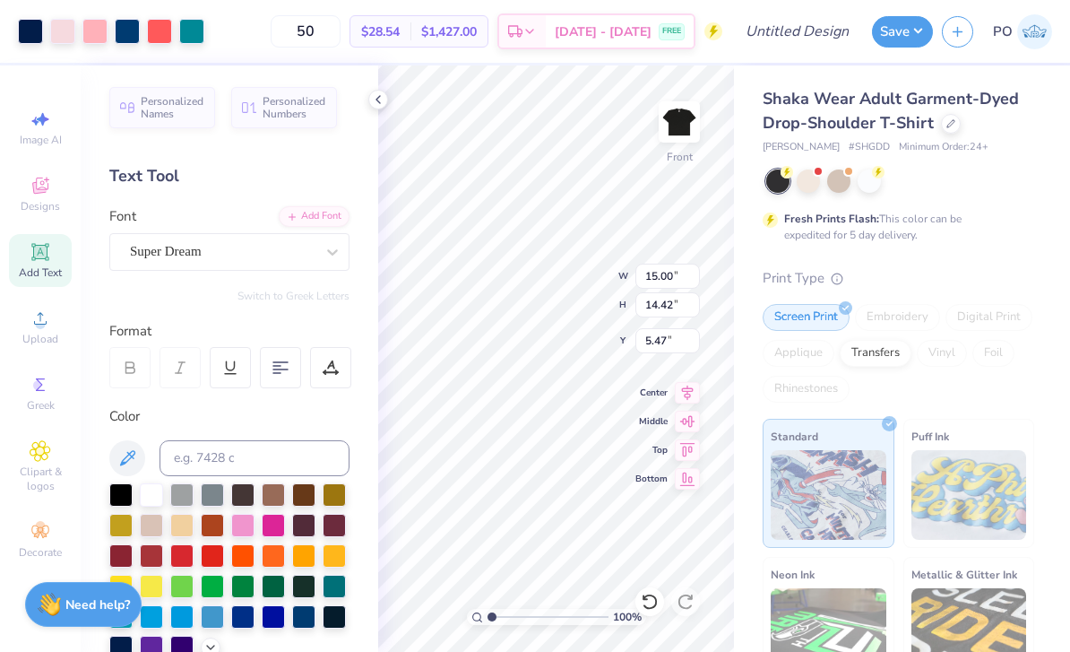
type input "10.76"
type input "6.65"
type input "15.45"
type input "1.96"
type input "3.73"
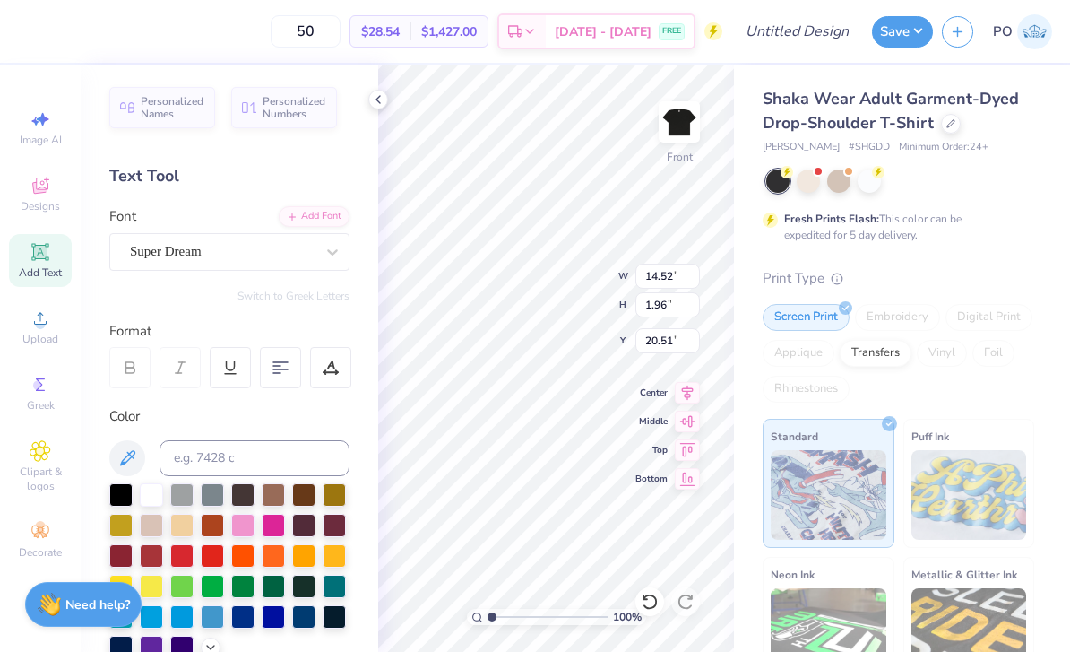
type input "18.82"
type input "15.45"
type input "3.73"
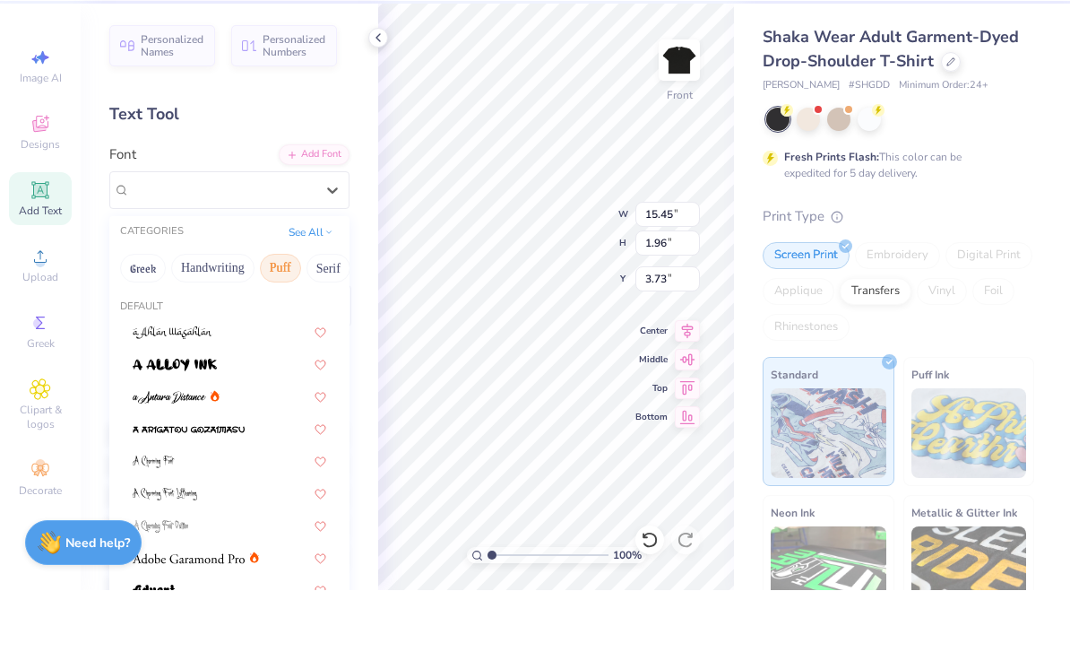
click at [290, 316] on button "Puff" at bounding box center [280, 330] width 41 height 29
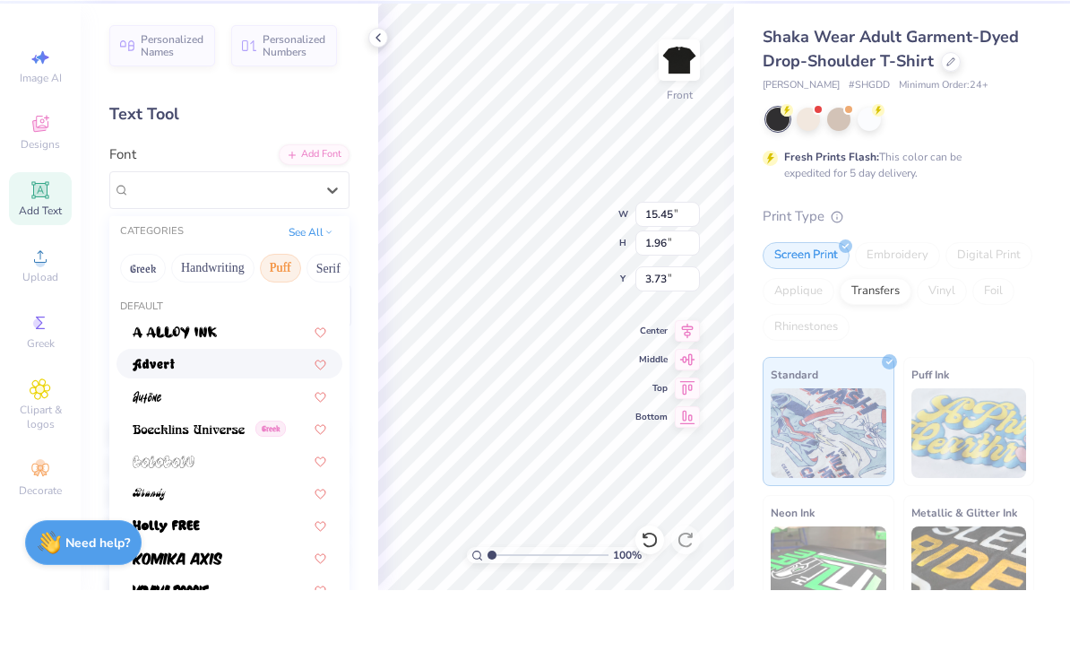
click at [238, 416] on div at bounding box center [230, 425] width 194 height 19
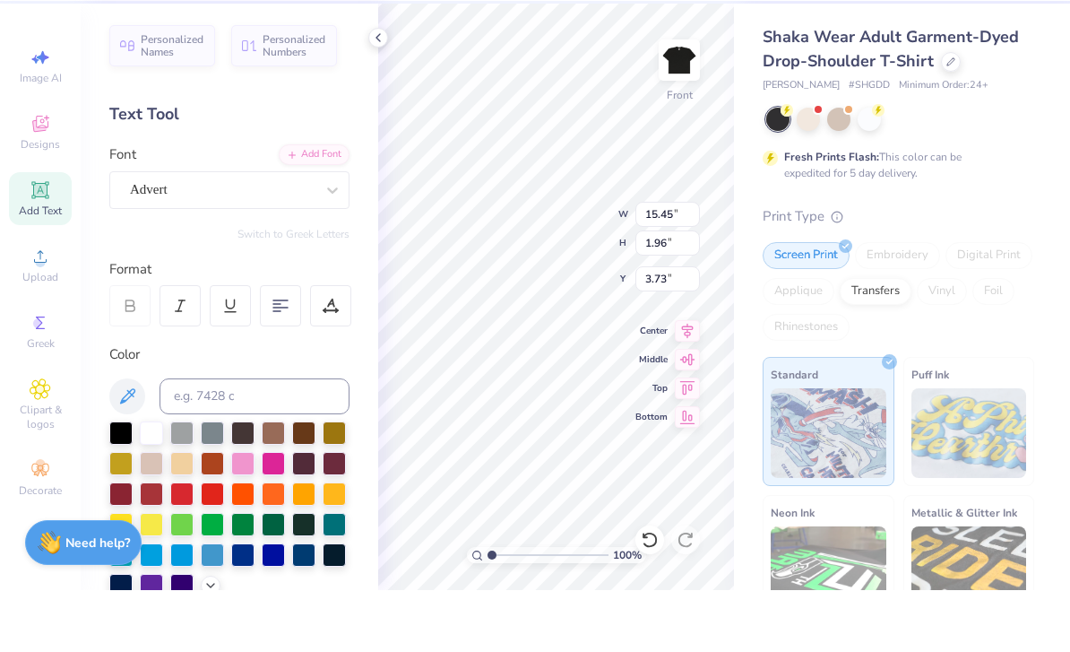
type input "15.52"
type input "2.58"
type input "3.42"
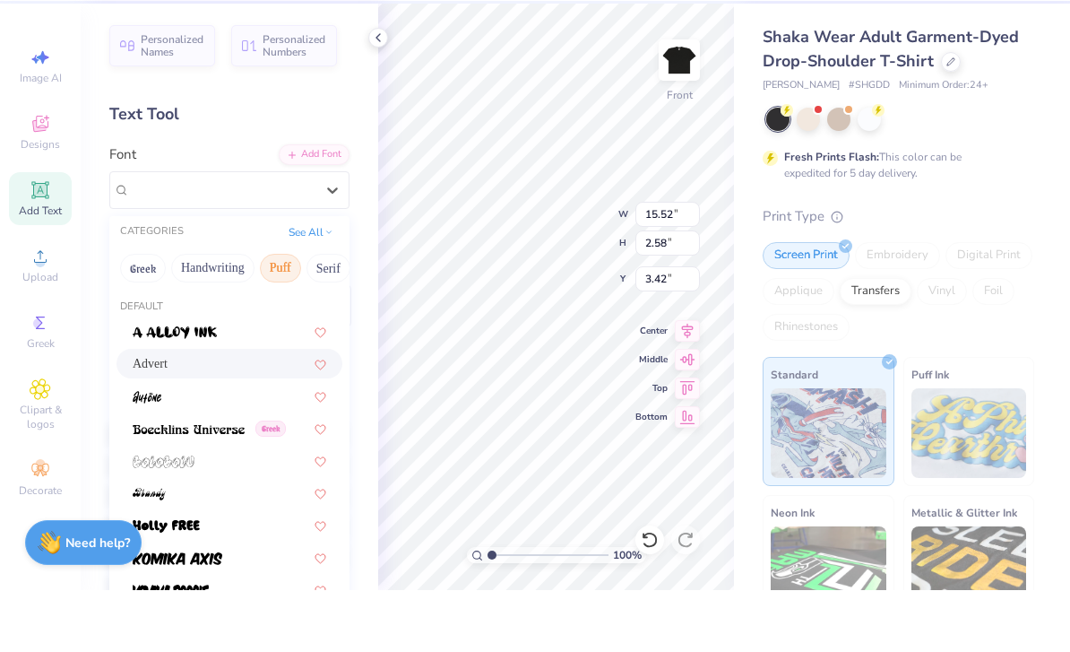
scroll to position [0, 0]
click at [277, 316] on button "Puff" at bounding box center [280, 330] width 41 height 29
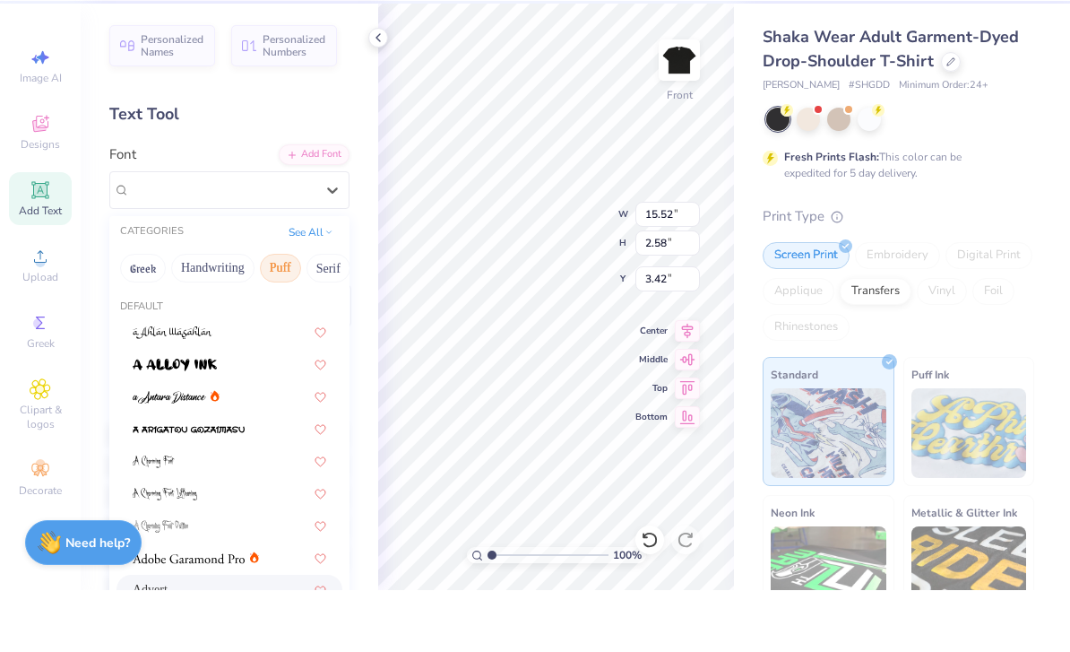
click at [281, 316] on button "Puff" at bounding box center [280, 330] width 41 height 29
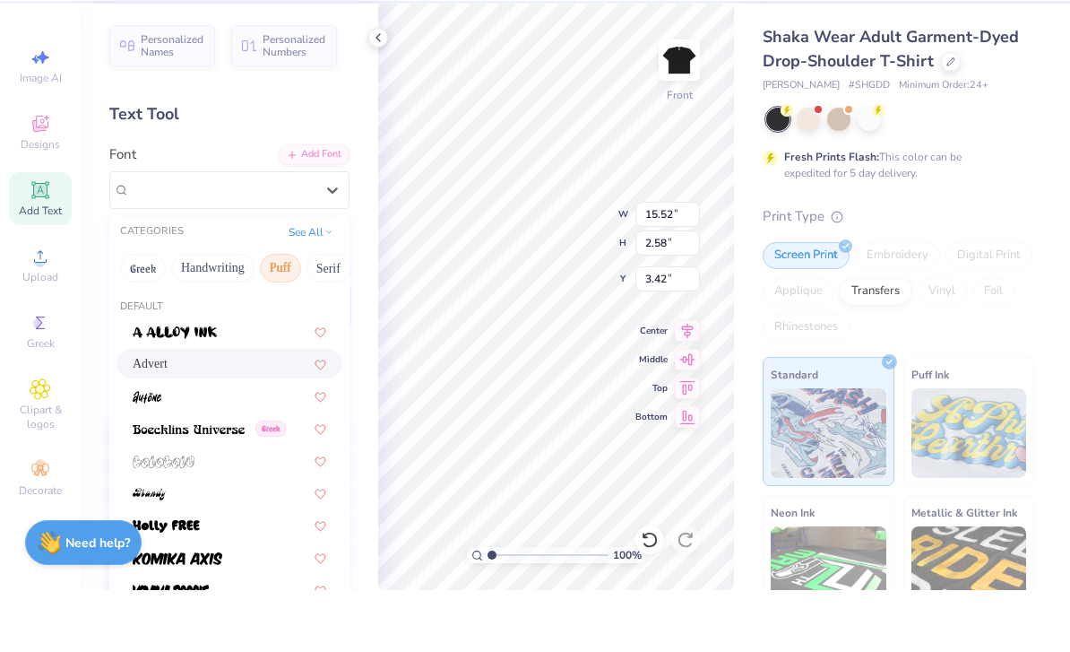
click at [286, 316] on button "Puff" at bounding box center [280, 330] width 41 height 29
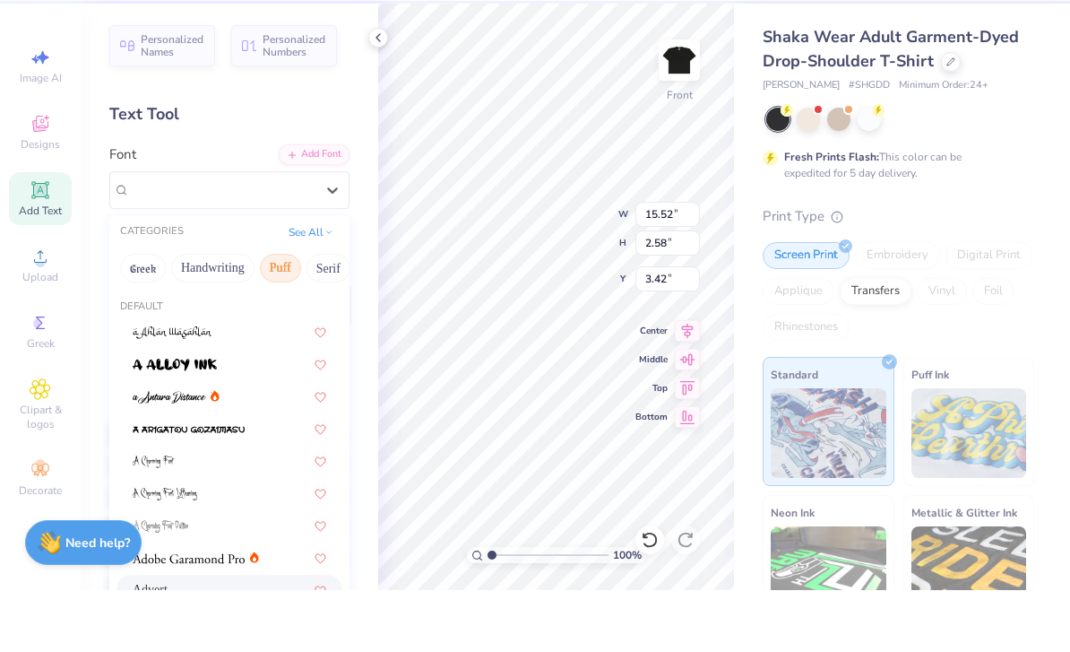
click at [290, 316] on button "Puff" at bounding box center [280, 330] width 41 height 29
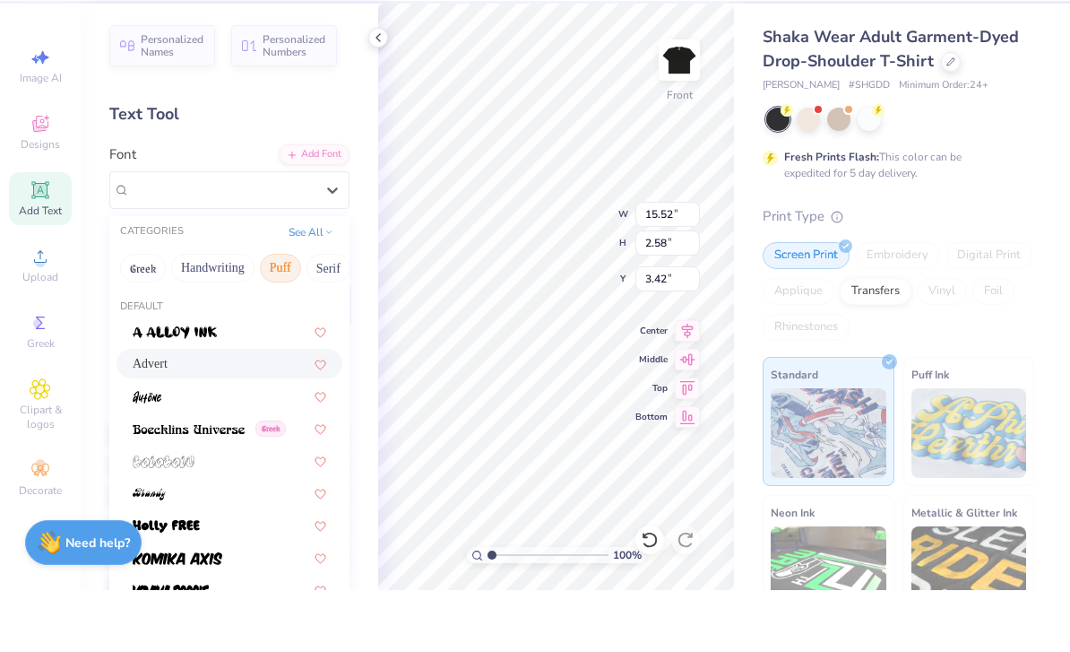
click at [164, 316] on button "Greek" at bounding box center [143, 330] width 46 height 29
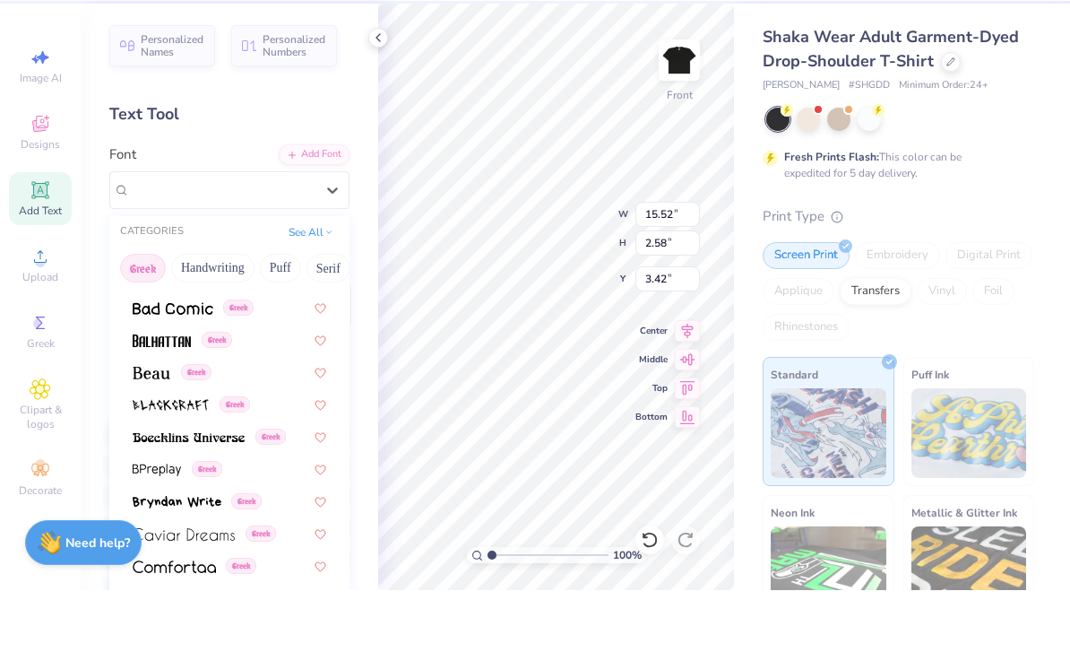
scroll to position [204, 0]
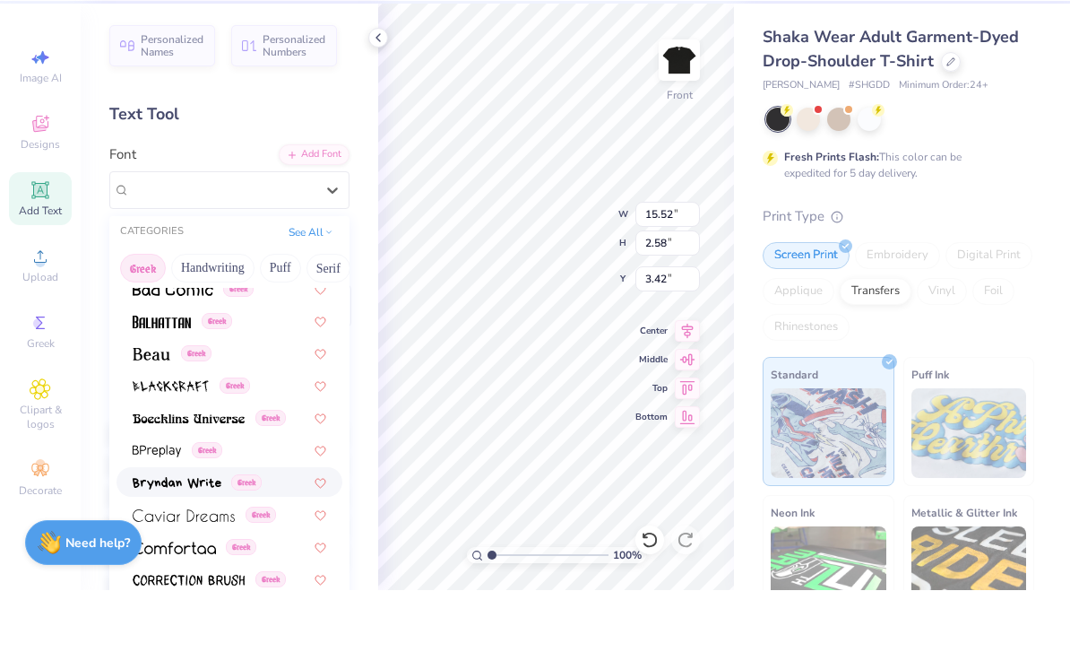
click at [289, 529] on div "Greek" at bounding box center [230, 544] width 226 height 30
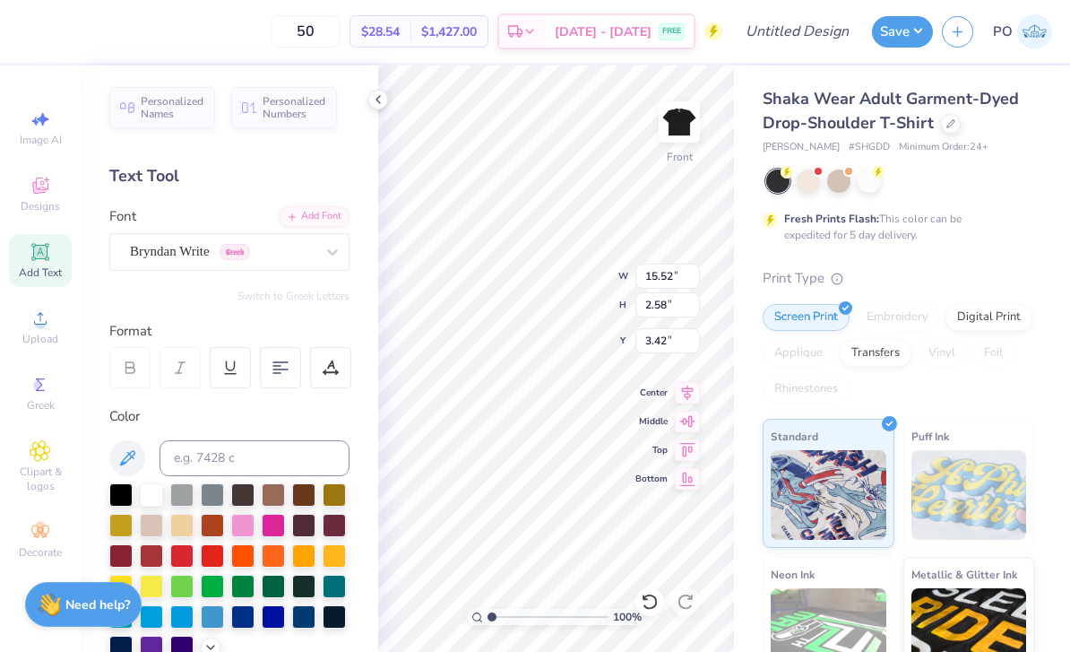
type input "14.25"
type input "2.11"
type input "3.66"
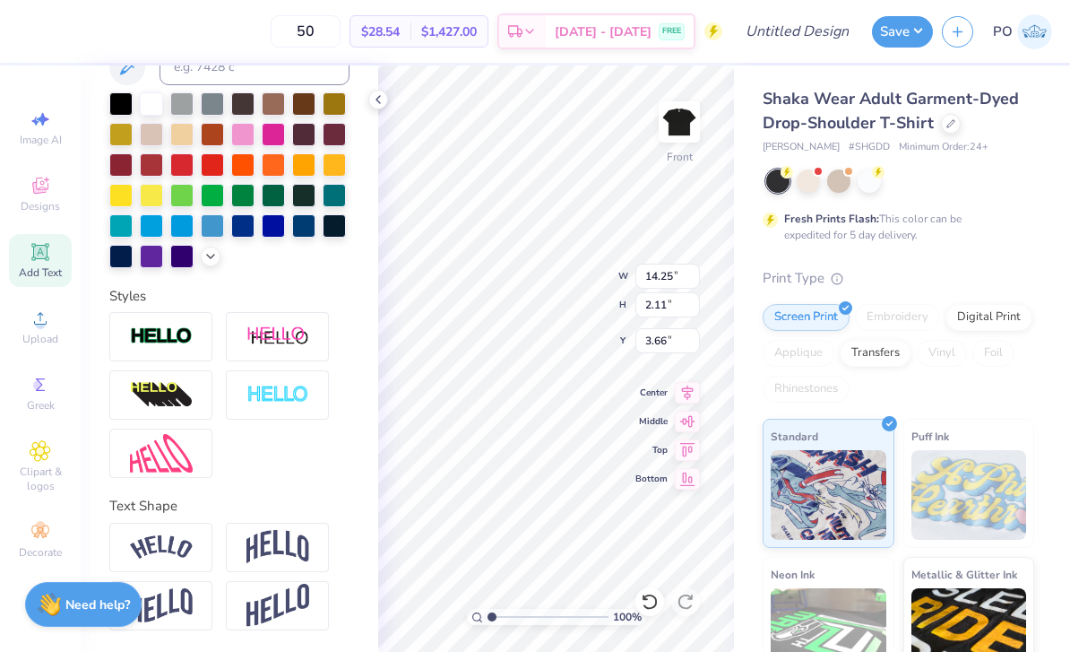
scroll to position [392, 0]
click at [286, 553] on img at bounding box center [277, 547] width 63 height 34
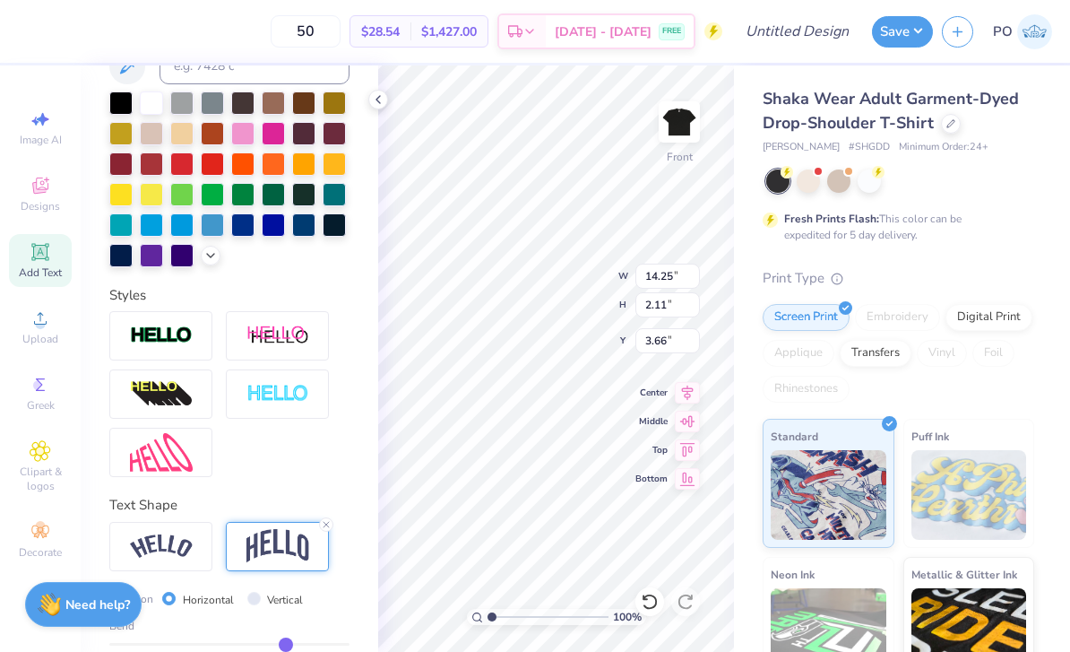
type input "4.25"
type input "2.59"
type input "14.52"
type input "1.96"
type input "18.82"
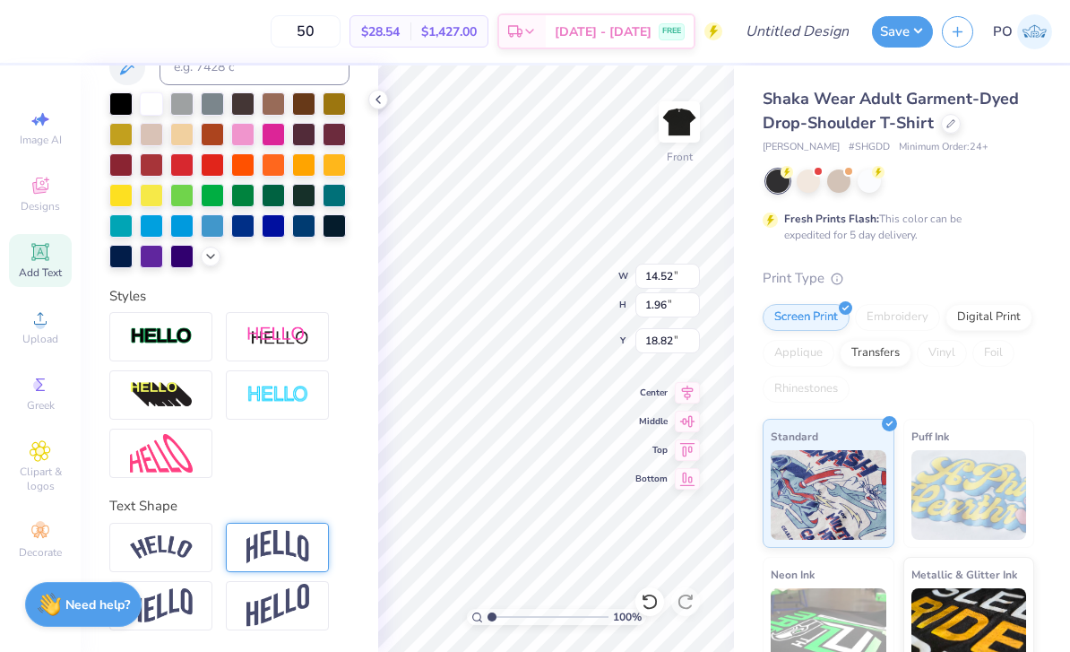
click at [298, 560] on img at bounding box center [277, 547] width 63 height 34
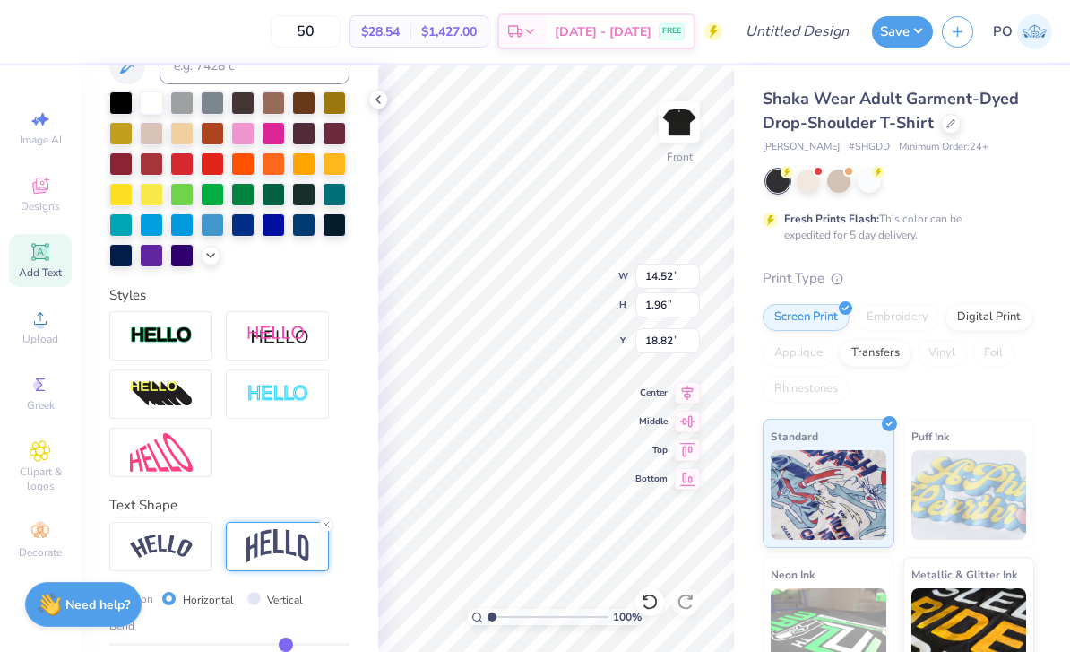
type input "4.72"
type input "17.45"
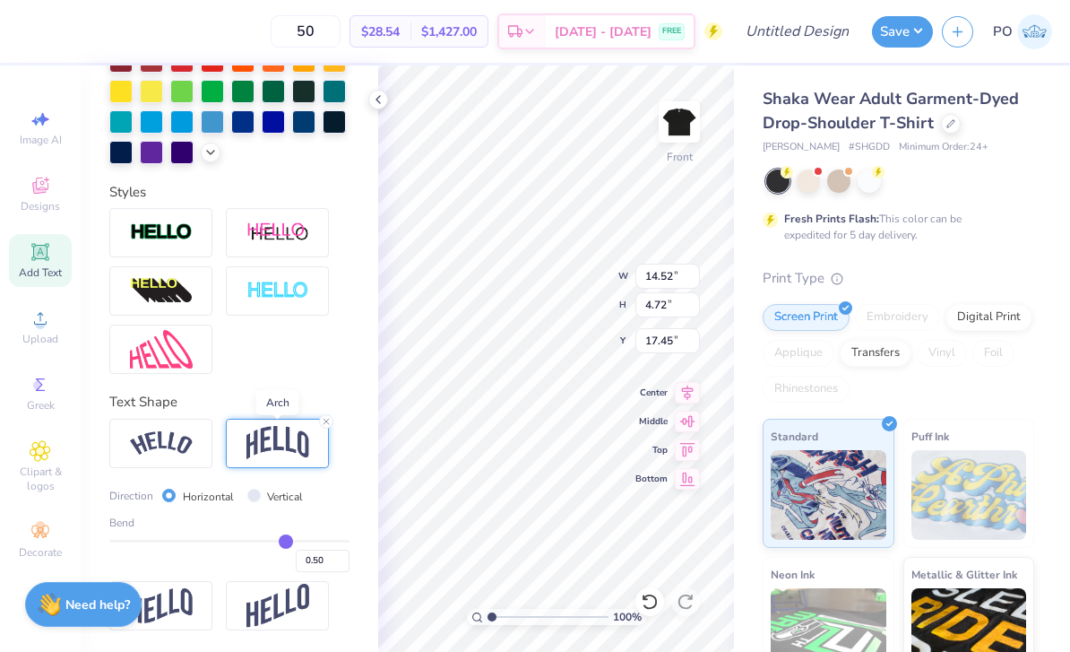
scroll to position [497, 0]
click at [307, 558] on input "0.50" at bounding box center [323, 560] width 54 height 22
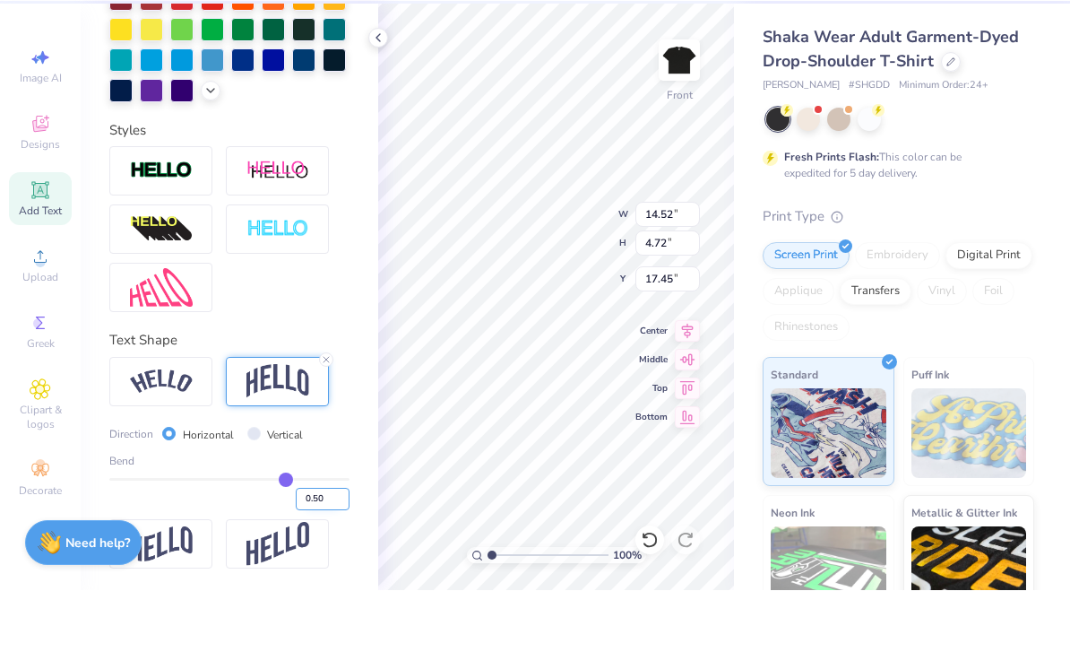
type input "-0.50"
type input "-0.5"
type input "-0.50"
type input "4.58"
type input "17.51"
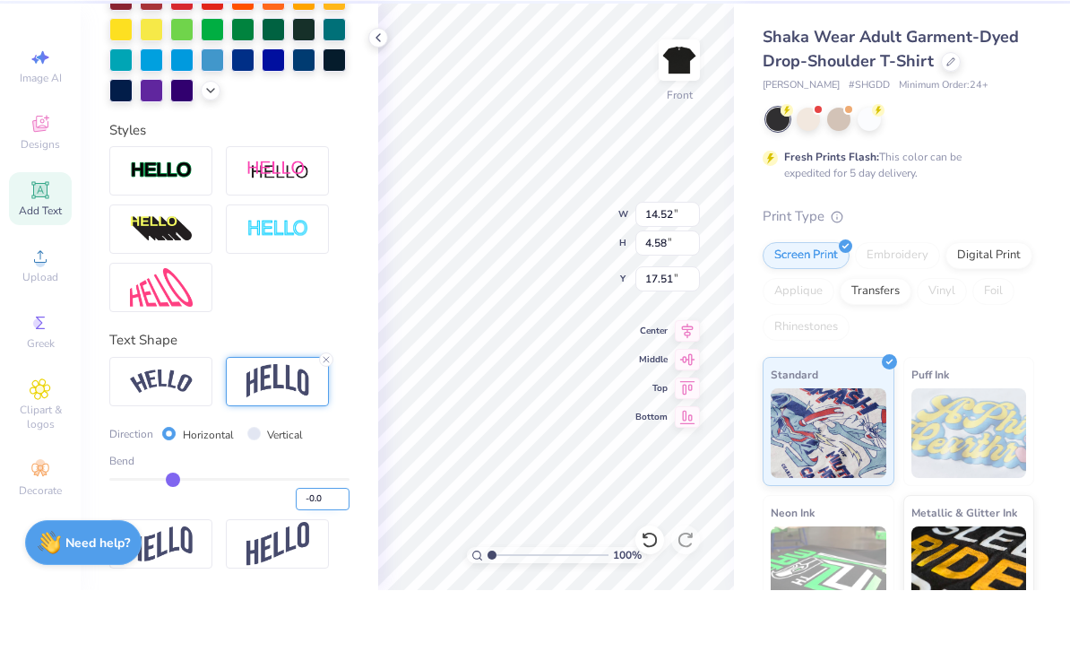
type input "-0.30"
type input "-0.3"
type input "-0.30"
type input "3.41"
type input "18.10"
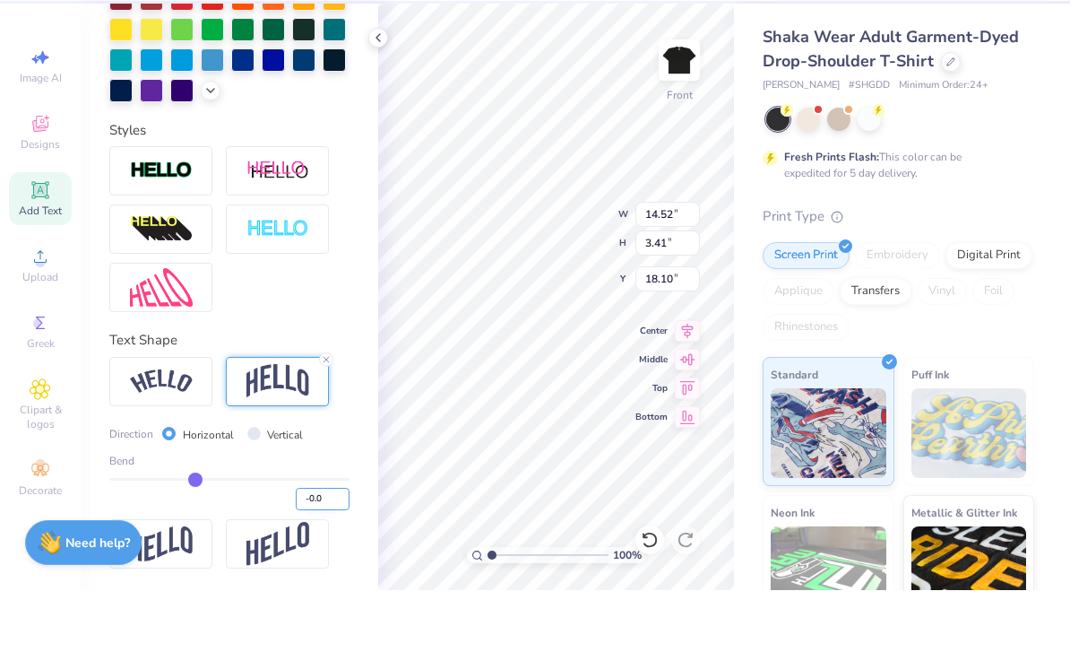
type input "-0.40"
type input "-0.4"
type input "-0.40"
type input "3.97"
type input "16.08"
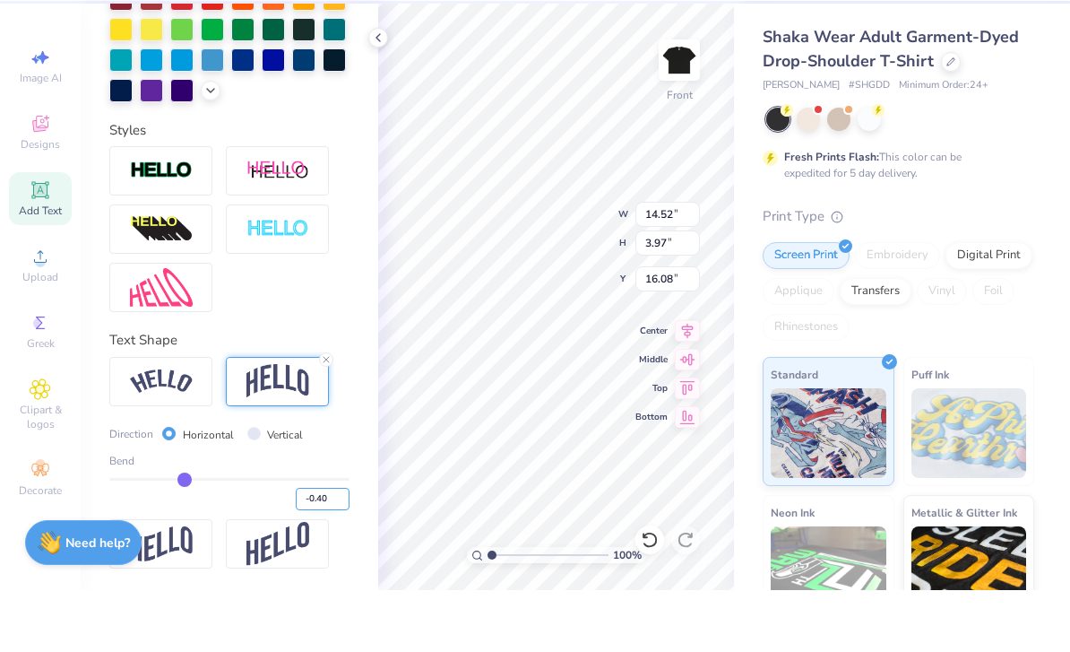
type input "14.25"
type input "4.25"
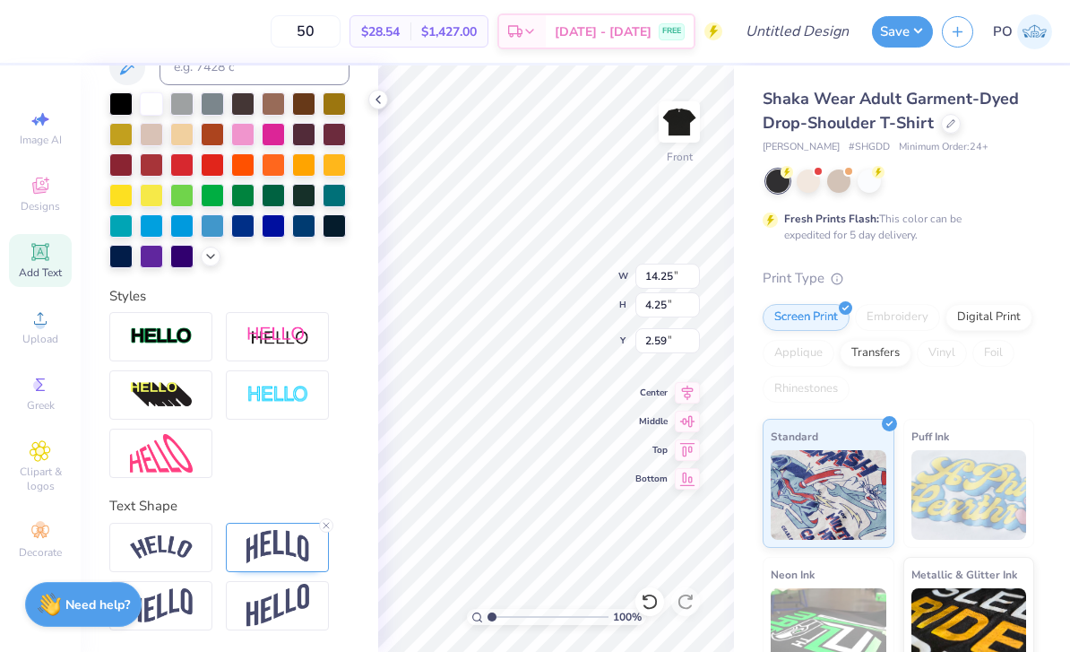
type input "4.53"
click at [285, 553] on img at bounding box center [277, 547] width 63 height 34
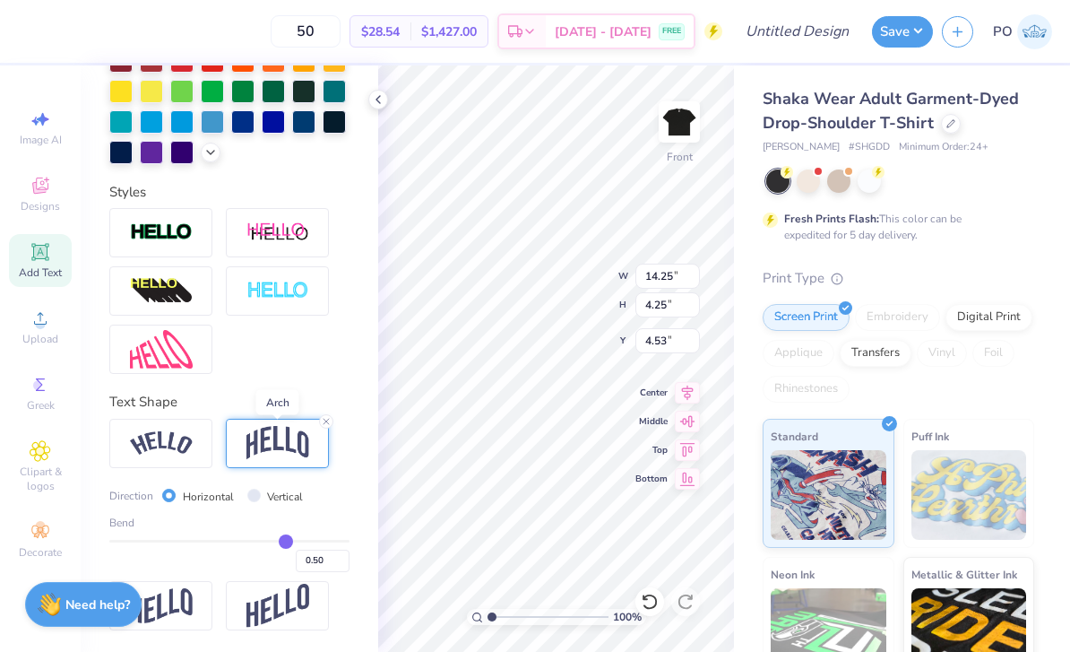
scroll to position [497, 0]
click at [325, 563] on input "0.50" at bounding box center [323, 560] width 54 height 22
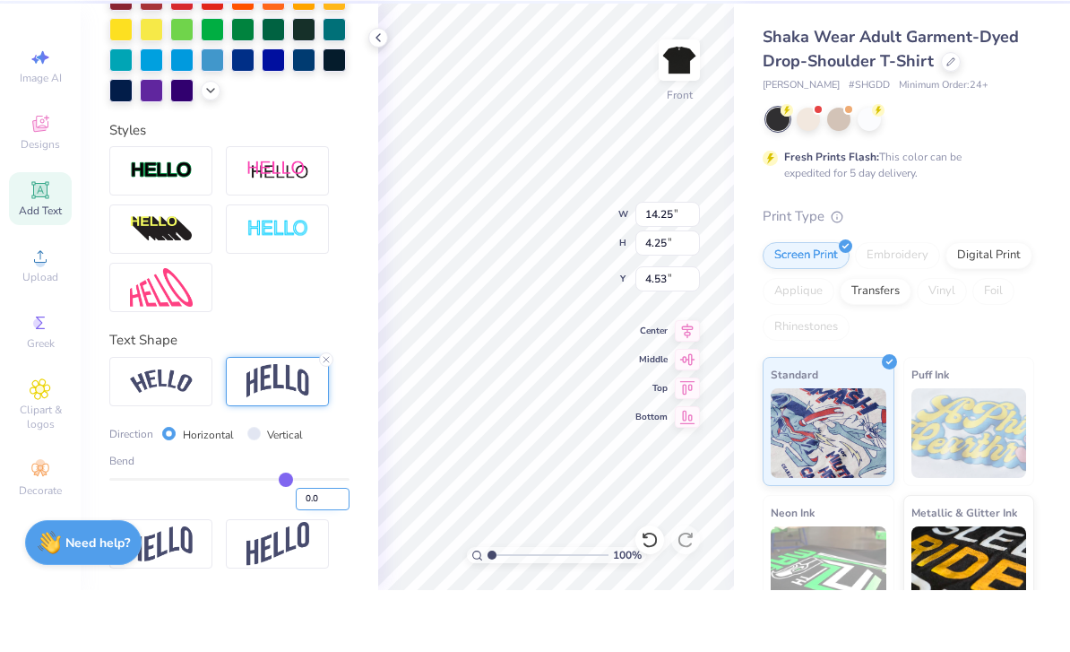
type input "0.40"
type input "0.4"
type input "0.40"
type input "3.63"
type input "4.84"
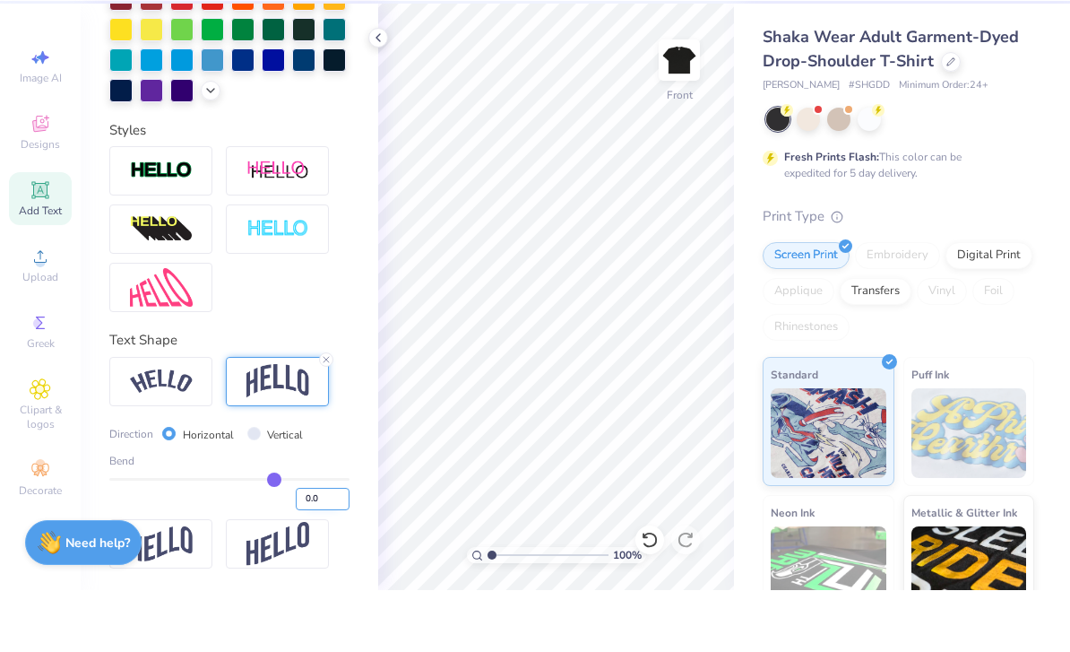
type input "0.50"
type input "0.5"
type input "0.50"
click at [653, 592] on icon at bounding box center [650, 601] width 18 height 18
click at [650, 592] on icon at bounding box center [650, 601] width 18 height 18
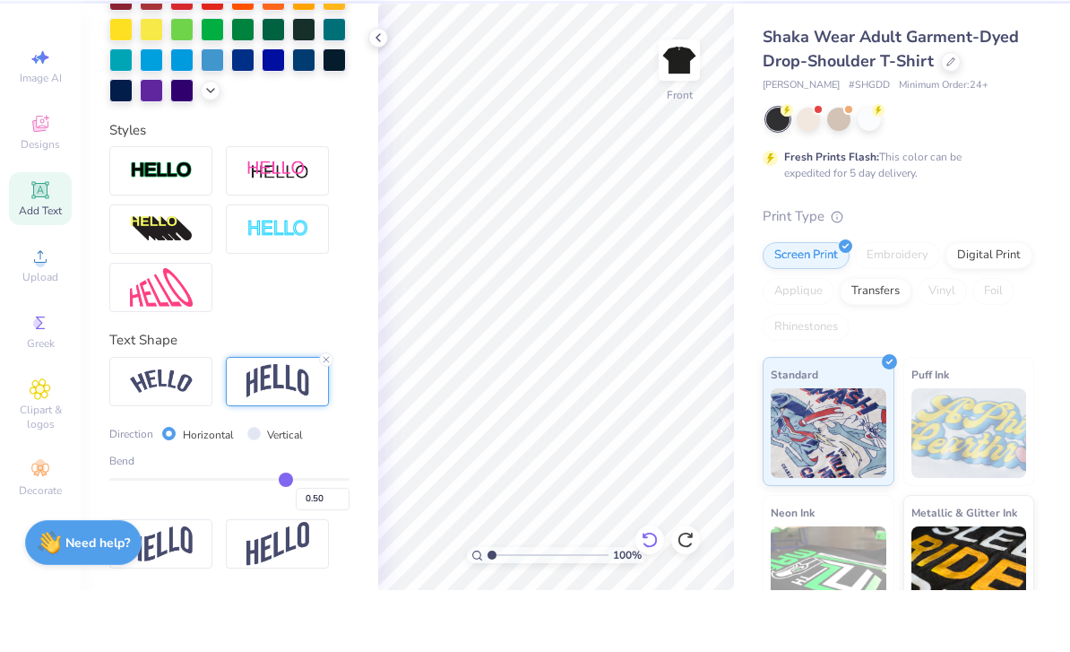
click at [650, 592] on icon at bounding box center [650, 601] width 18 height 18
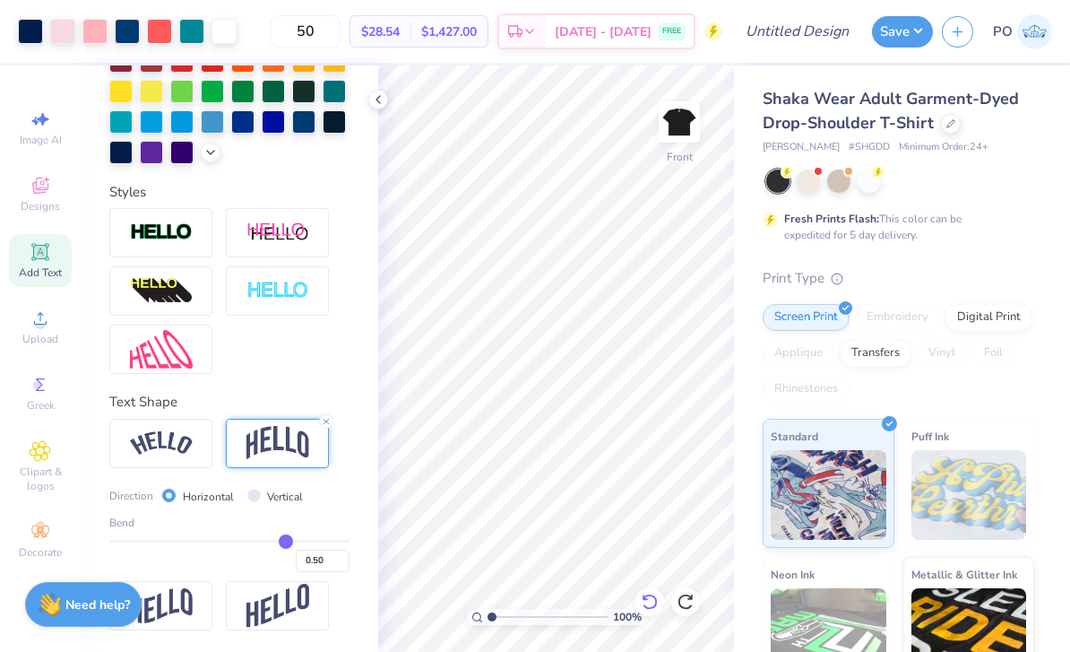
click at [658, 609] on icon at bounding box center [650, 601] width 18 height 18
click at [648, 602] on icon at bounding box center [650, 601] width 18 height 18
click at [647, 599] on icon at bounding box center [646, 597] width 4 height 4
click at [648, 602] on icon at bounding box center [650, 601] width 18 height 18
click at [647, 601] on icon at bounding box center [650, 601] width 18 height 18
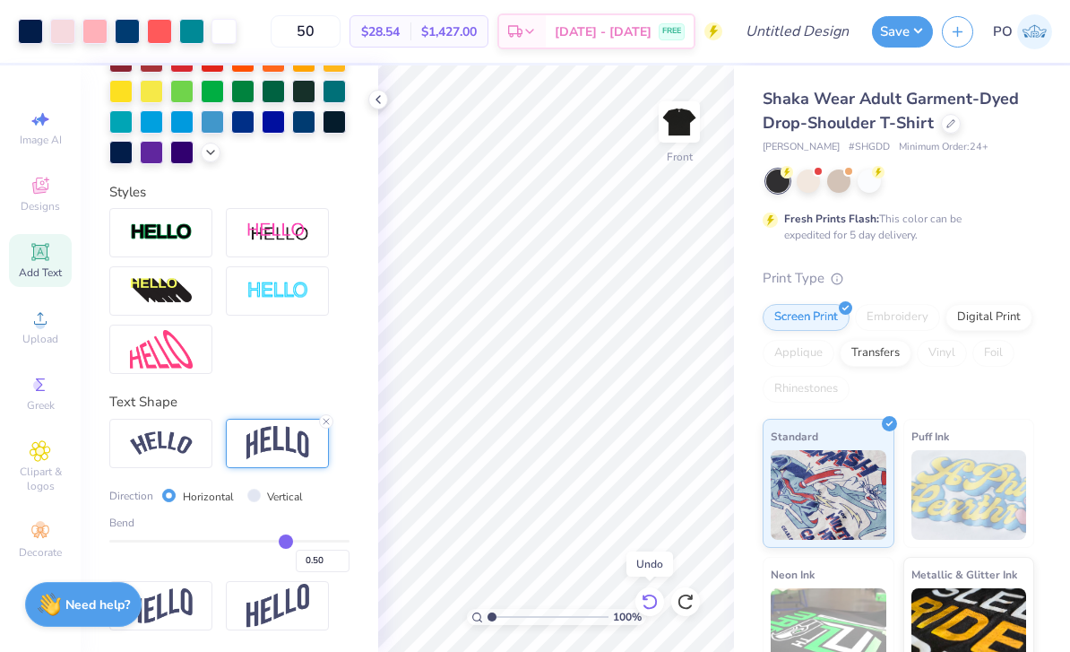
click at [652, 599] on icon at bounding box center [650, 601] width 18 height 18
